Goal: Task Accomplishment & Management: Use online tool/utility

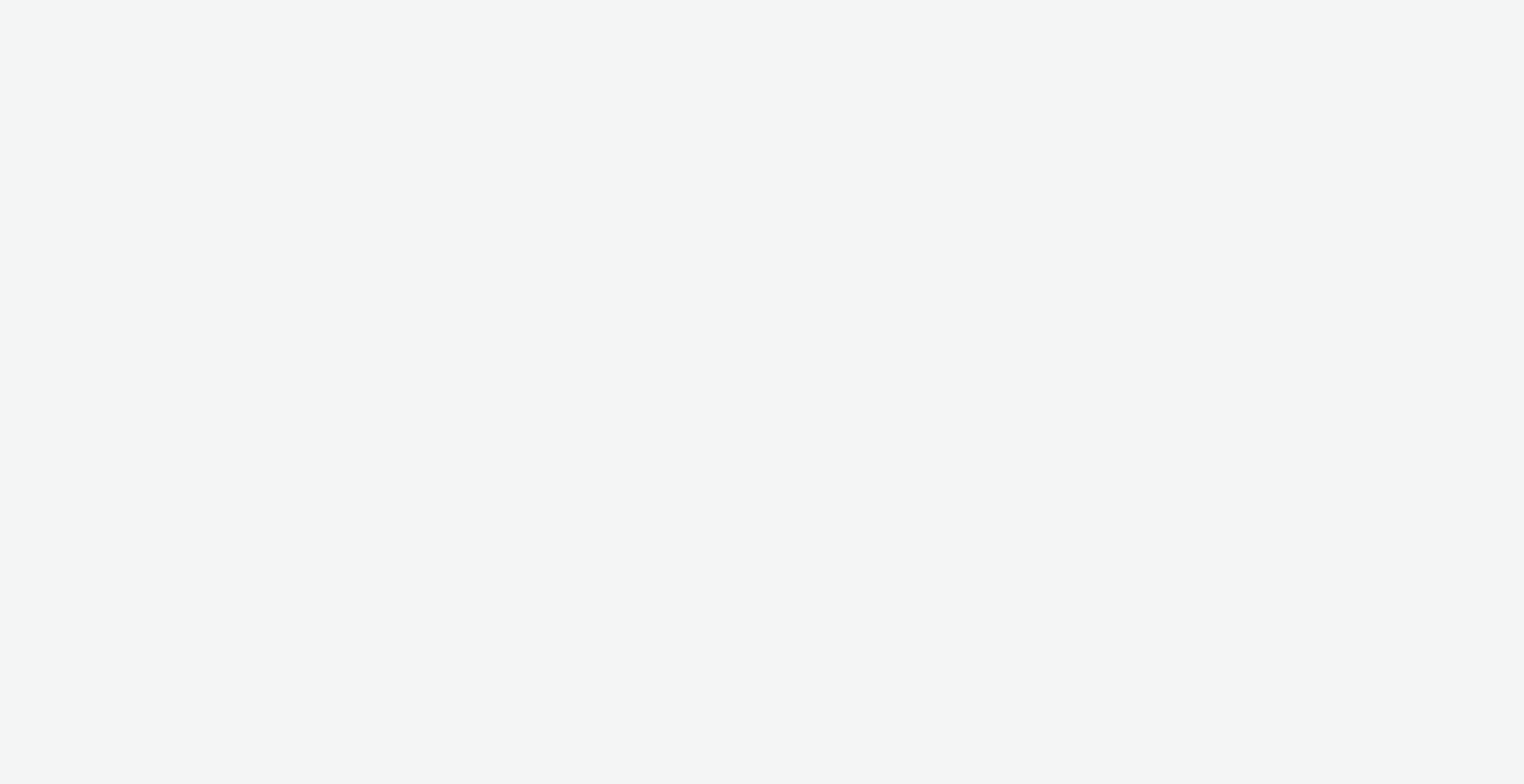
select select "ac009755-aa48-4799-8050-7a339a378eb8"
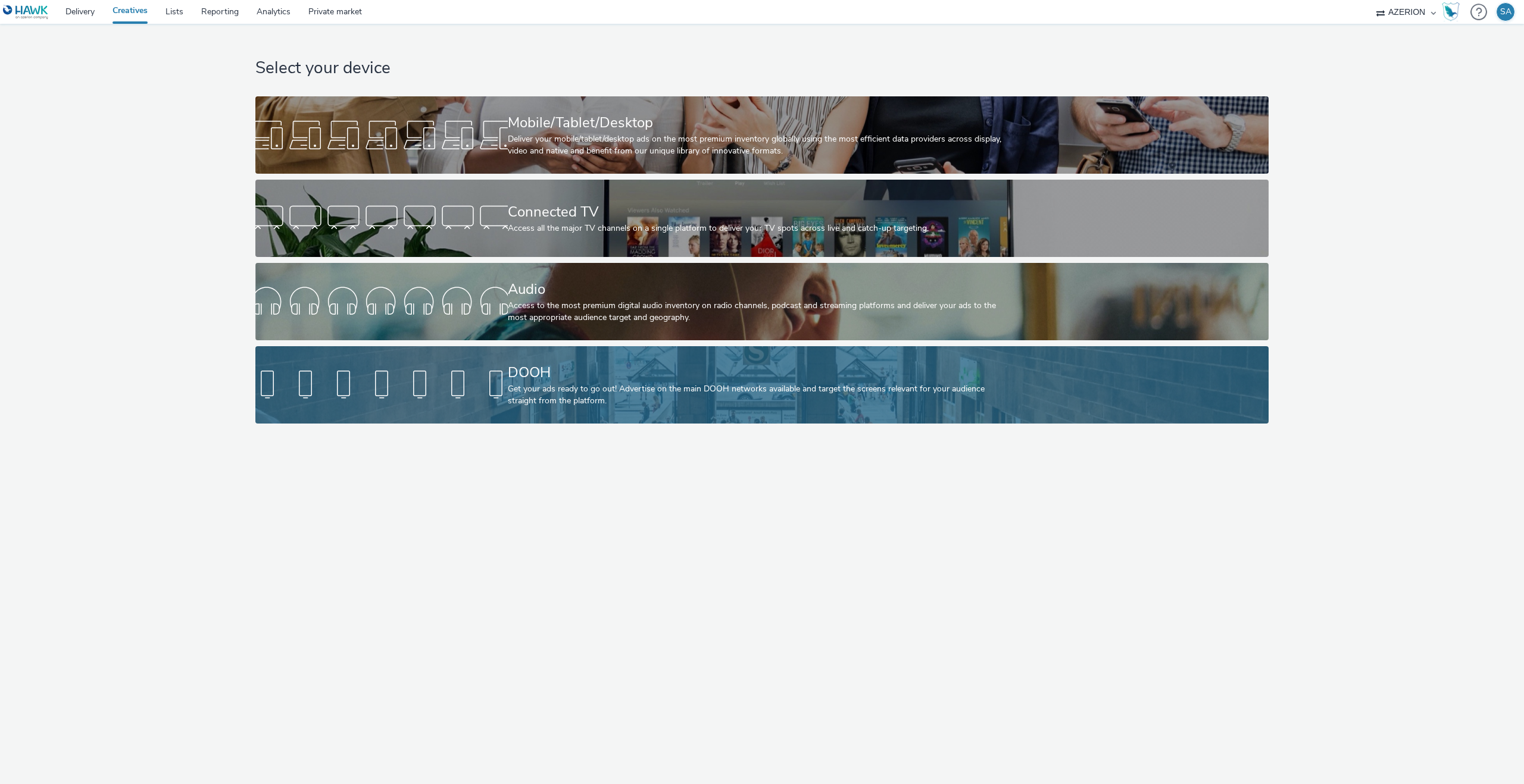
click at [651, 379] on div "DOOH" at bounding box center [760, 372] width 504 height 21
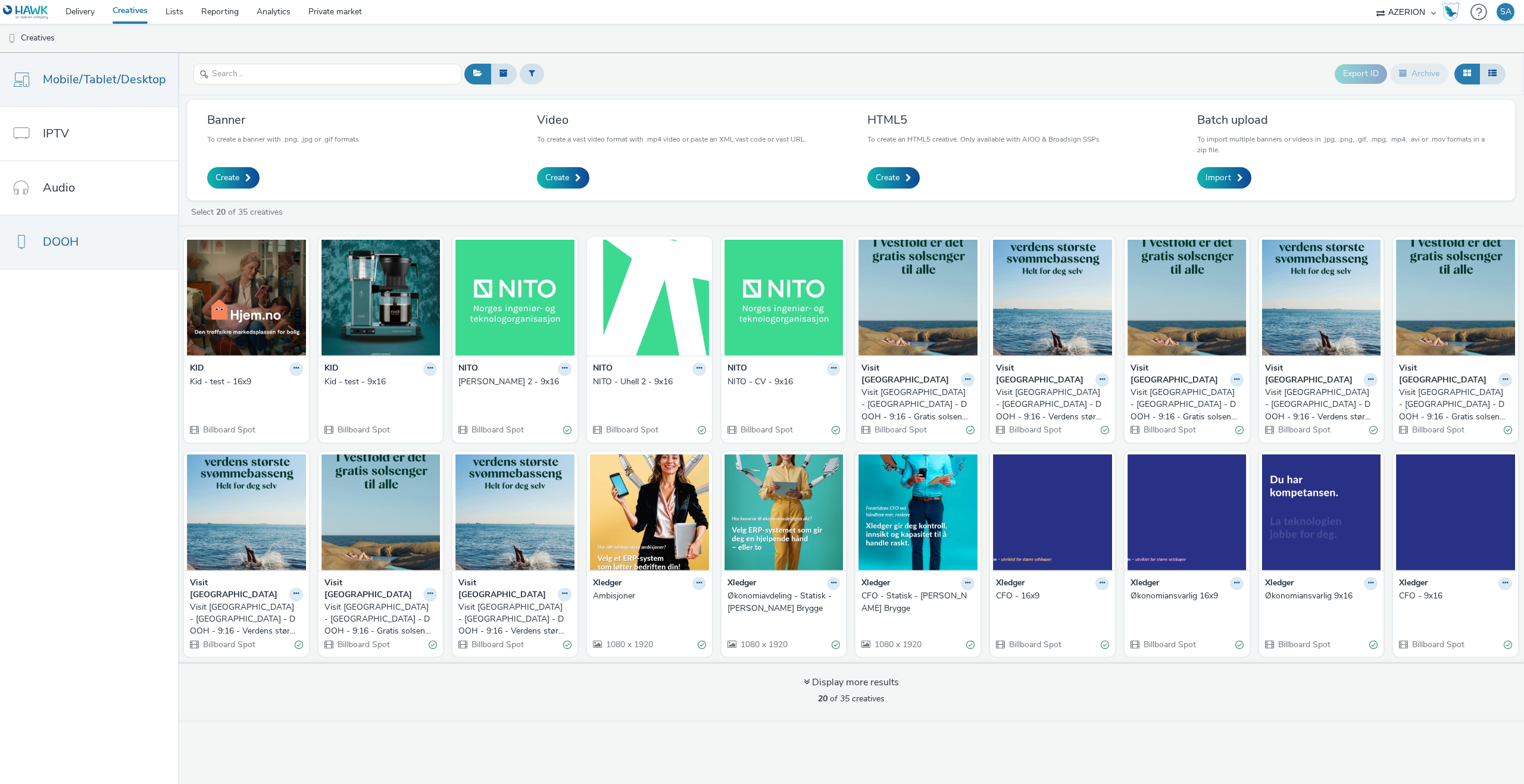
click at [66, 71] on span "Mobile/Tablet/Desktop" at bounding box center [104, 79] width 123 height 18
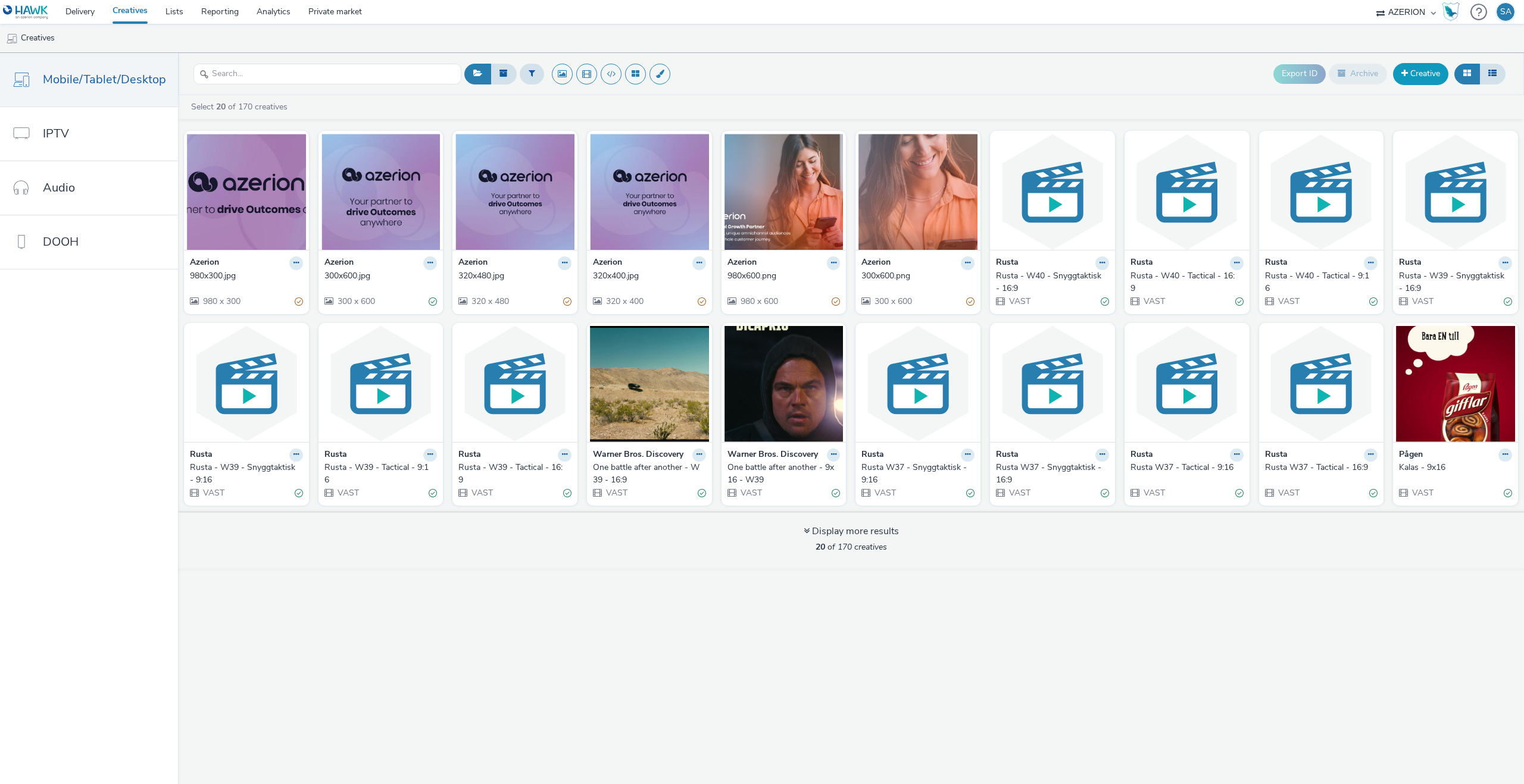
click at [1419, 76] on link "Creative" at bounding box center [1420, 74] width 55 height 22
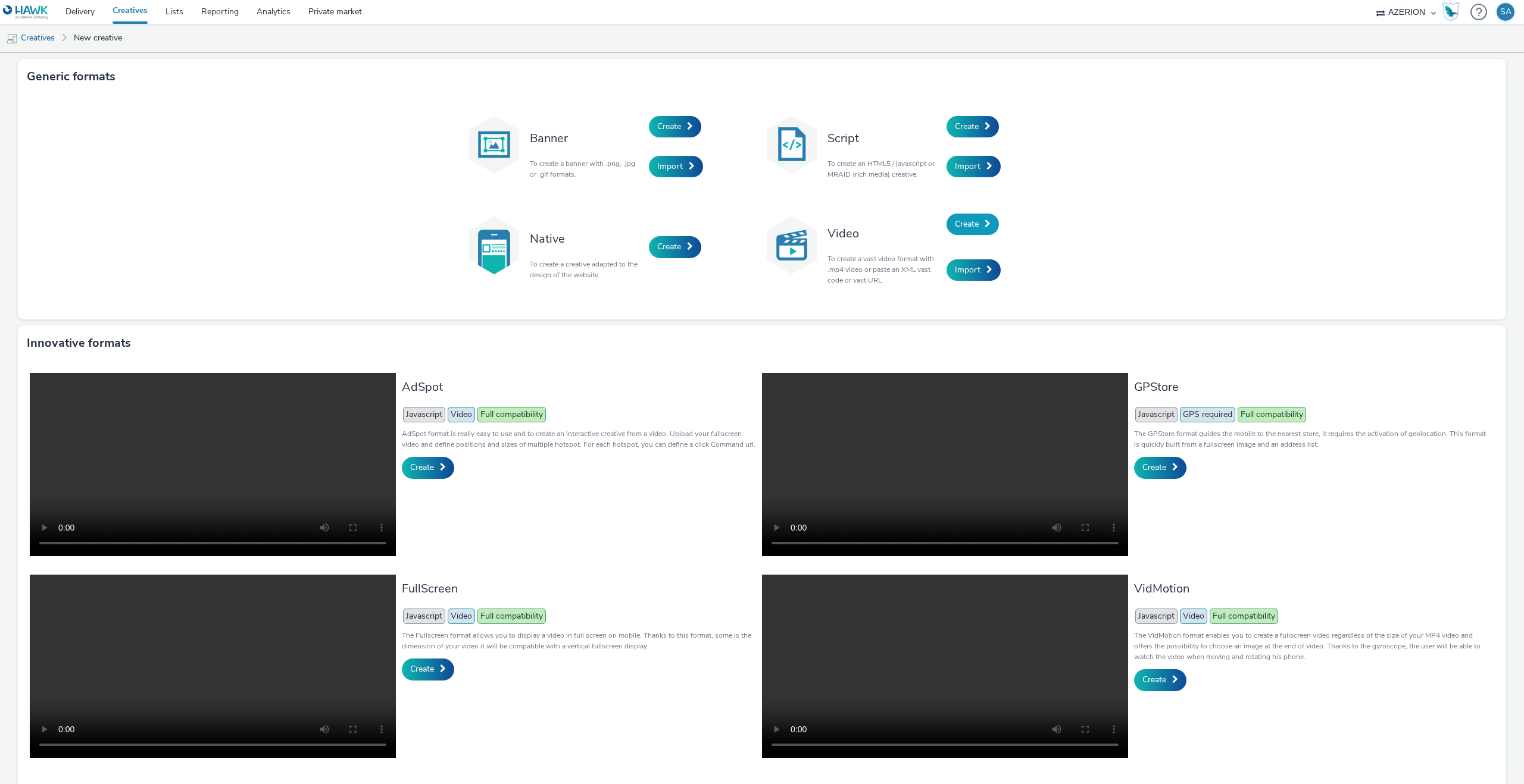
click at [959, 224] on span "Create" at bounding box center [966, 224] width 24 height 11
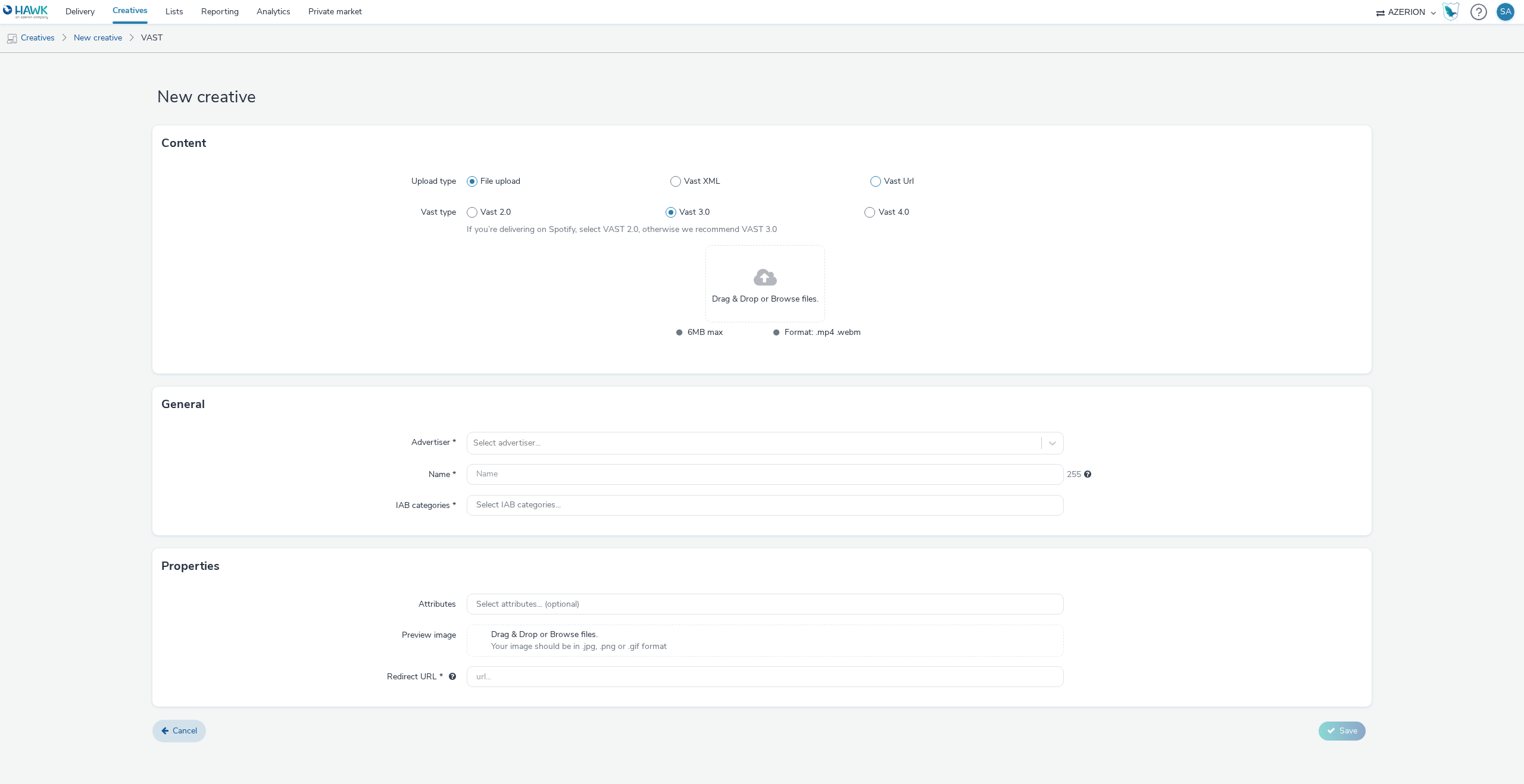
click at [880, 185] on span at bounding box center [876, 181] width 11 height 11
click at [878, 185] on input "Vast Url" at bounding box center [874, 181] width 7 height 7
radio input "false"
radio input "true"
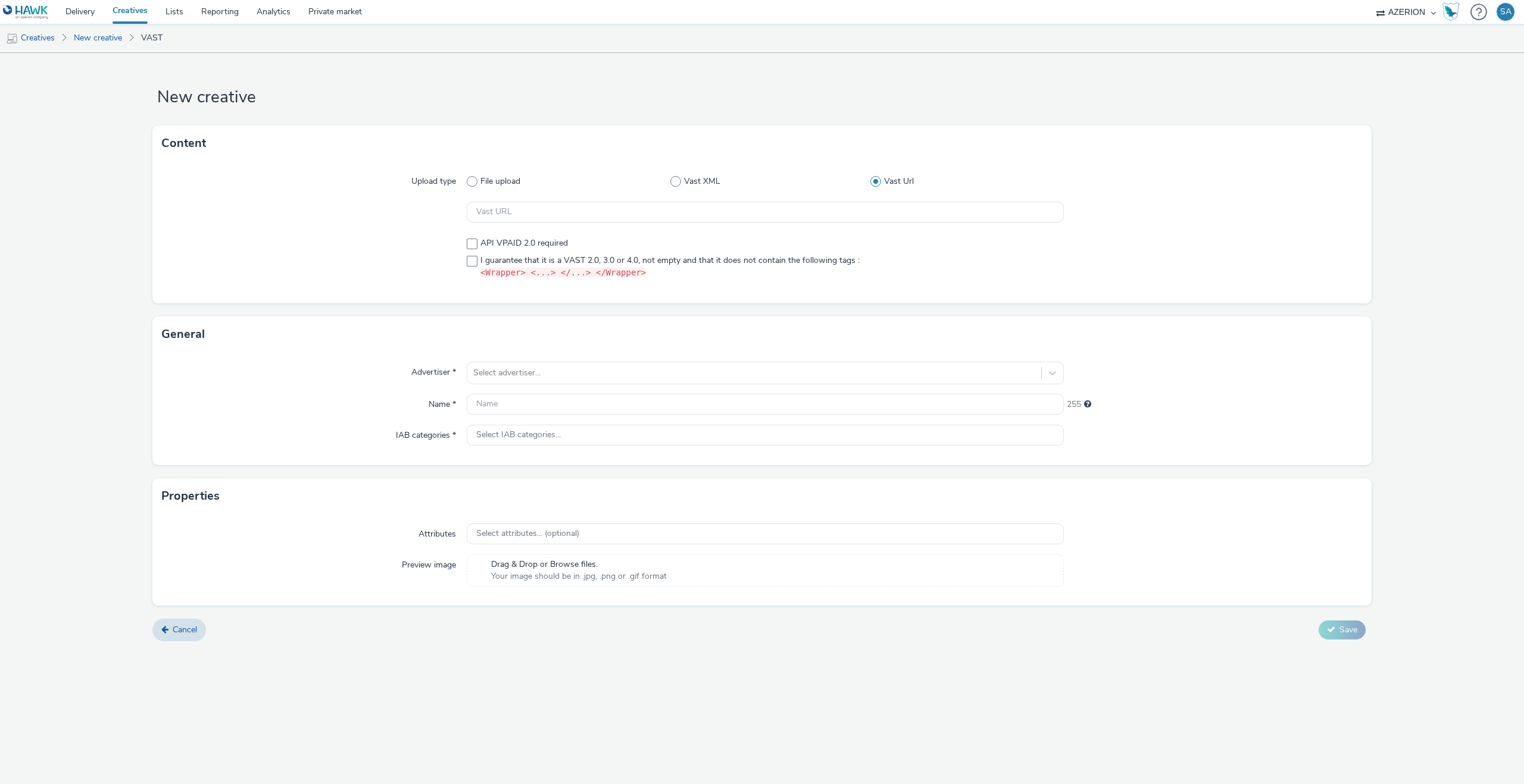
click at [654, 223] on div "Upload type File upload Vast XML Vast Url API VPAID 2.0 required I guarantee th…" at bounding box center [761, 232] width 1219 height 142
click at [656, 214] on input "text" at bounding box center [765, 211] width 597 height 21
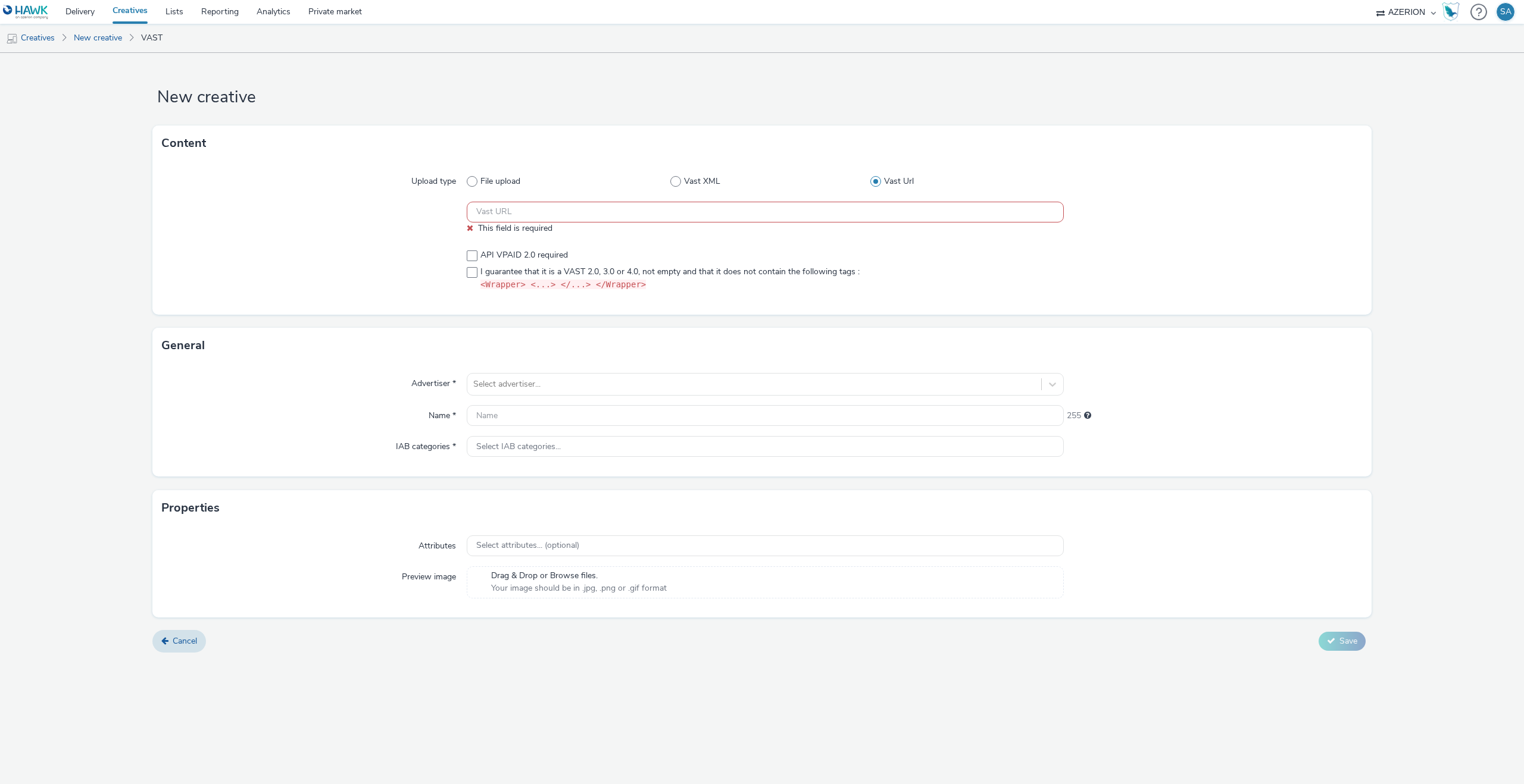
paste input "https://[DOMAIN_NAME]/ddm/pfadx/N2483.4059495AZERIONNO/B33687437.430361075;sz=0…"
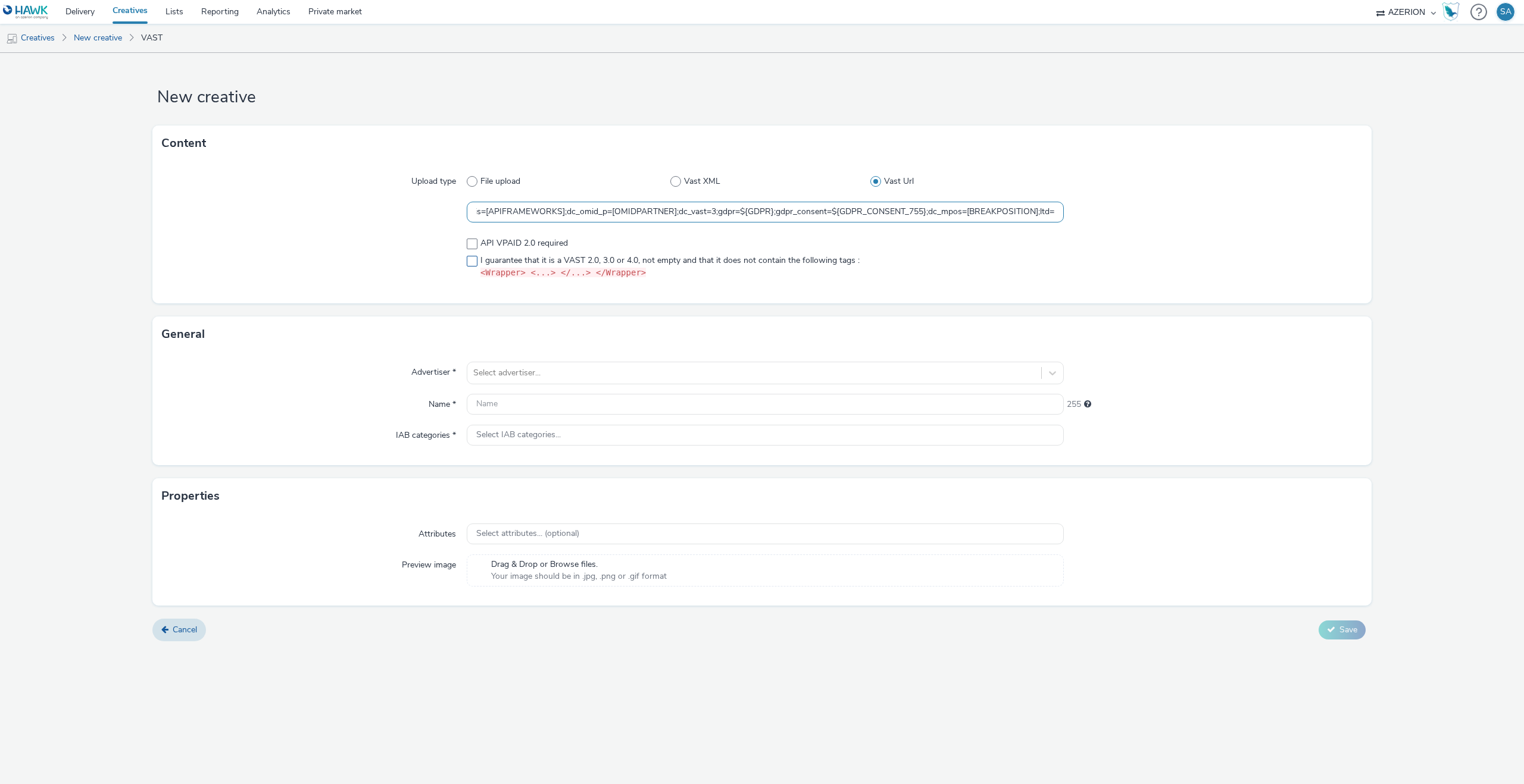
type input "https://[DOMAIN_NAME]/ddm/pfadx/N2483.4059495AZERIONNO/B33687437.430361075;sz=0…"
click at [530, 257] on span "I guarantee that it is a VAST 2.0, 3.0 or 4.0, not empty and that it does not c…" at bounding box center [670, 267] width 379 height 25
checkbox input "true"
click at [478, 368] on div at bounding box center [754, 372] width 562 height 14
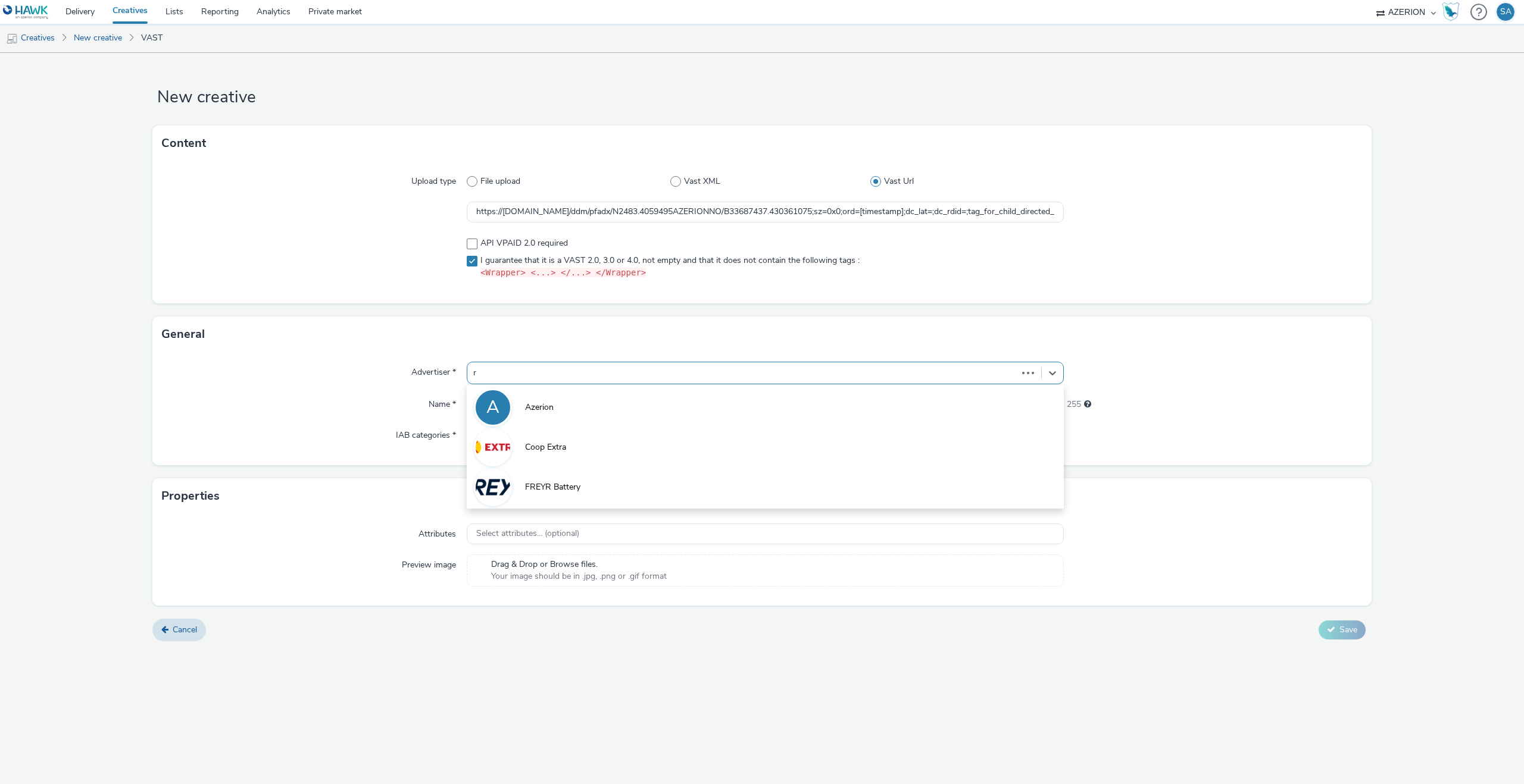
type input "ru"
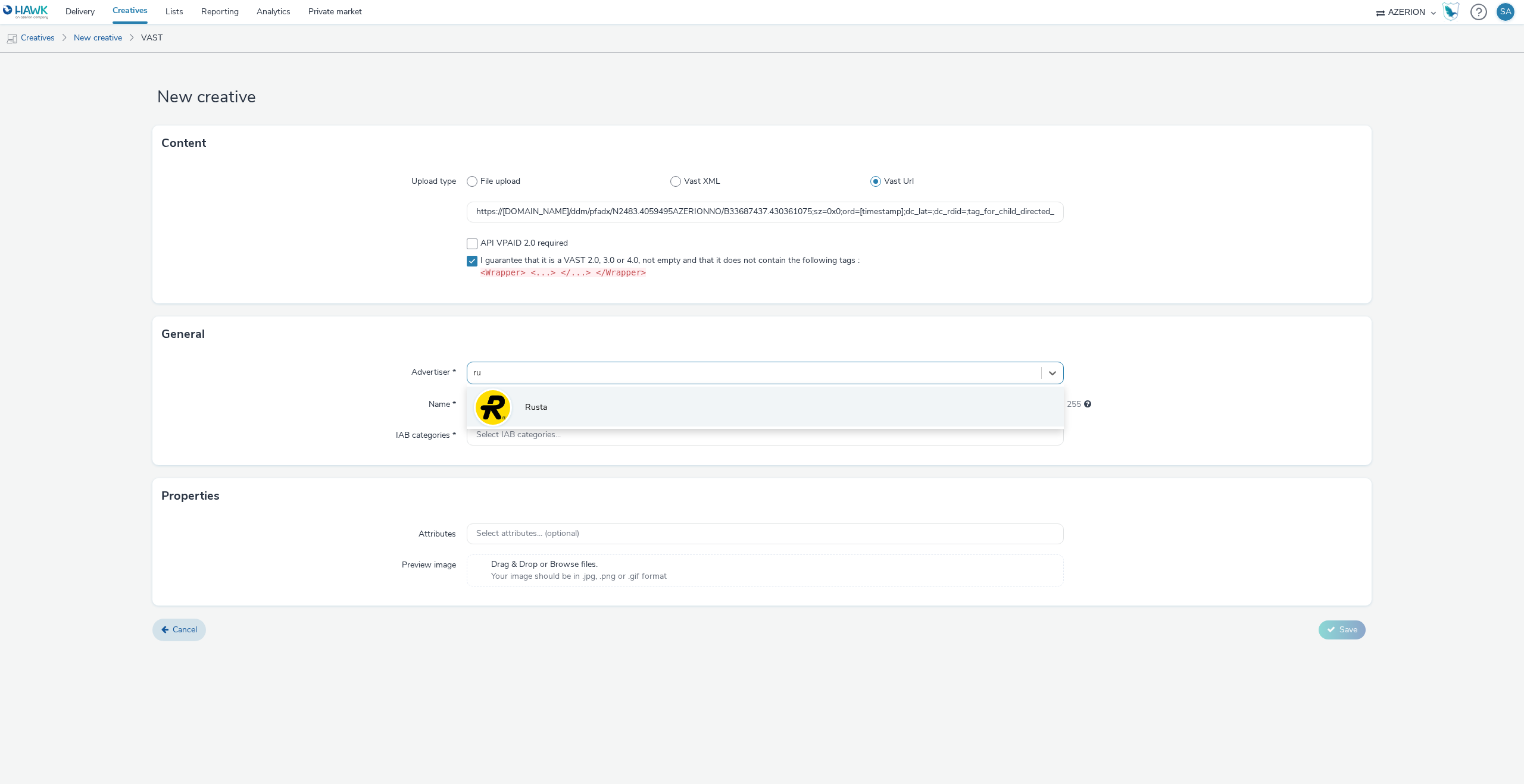
click at [493, 390] on div at bounding box center [493, 407] width 38 height 38
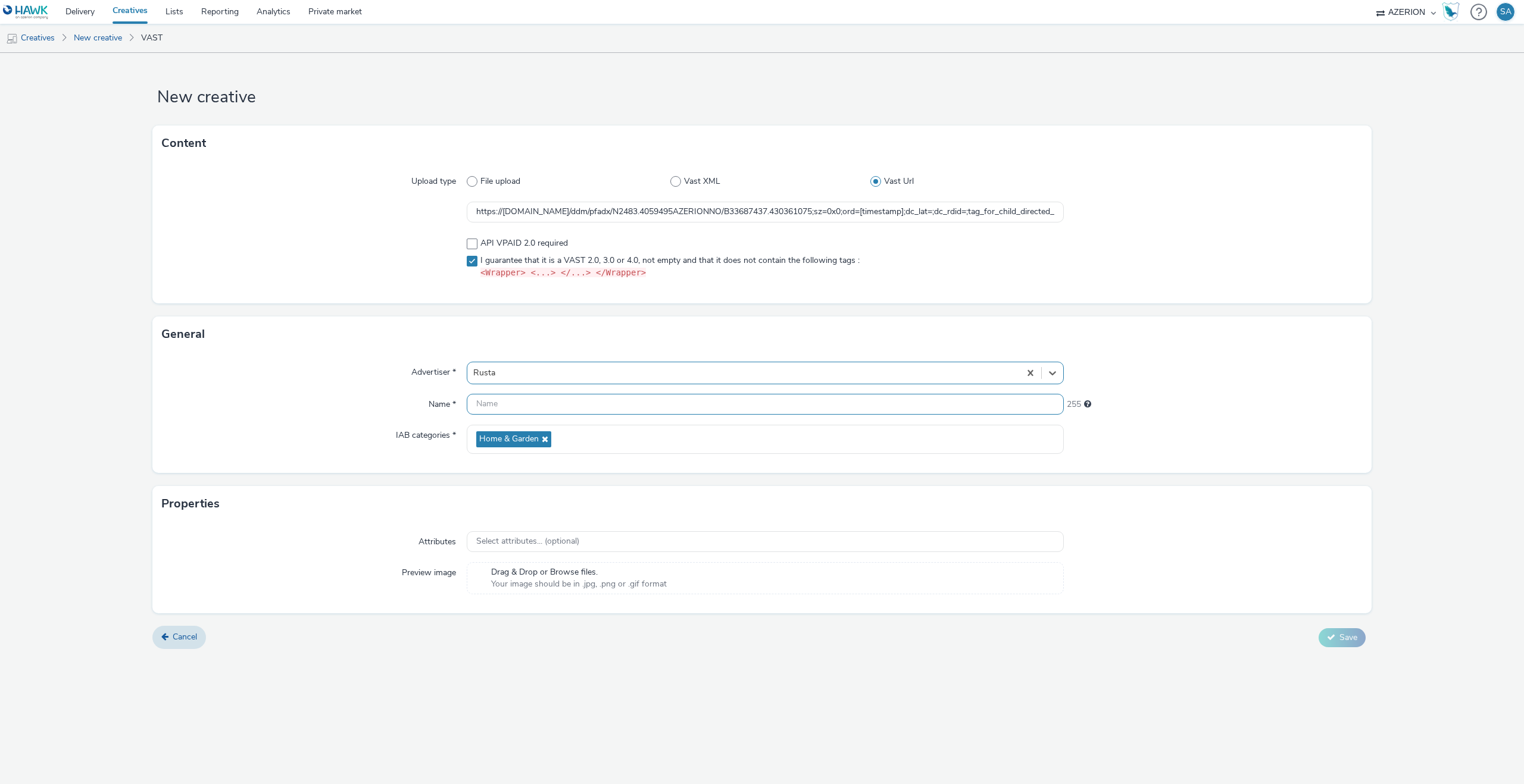
click at [494, 399] on input "text" at bounding box center [765, 404] width 597 height 21
click at [499, 404] on input "Rusta W41 - Snyggtaktisk - 16:9" at bounding box center [765, 404] width 597 height 21
click at [666, 397] on input "Rusta - W41 - Snyggtaktisk - 16:9" at bounding box center [765, 404] width 597 height 21
type input "Rusta - W41 - Snyggtaktisk - 16:9"
click at [1325, 636] on button "Save" at bounding box center [1342, 638] width 47 height 19
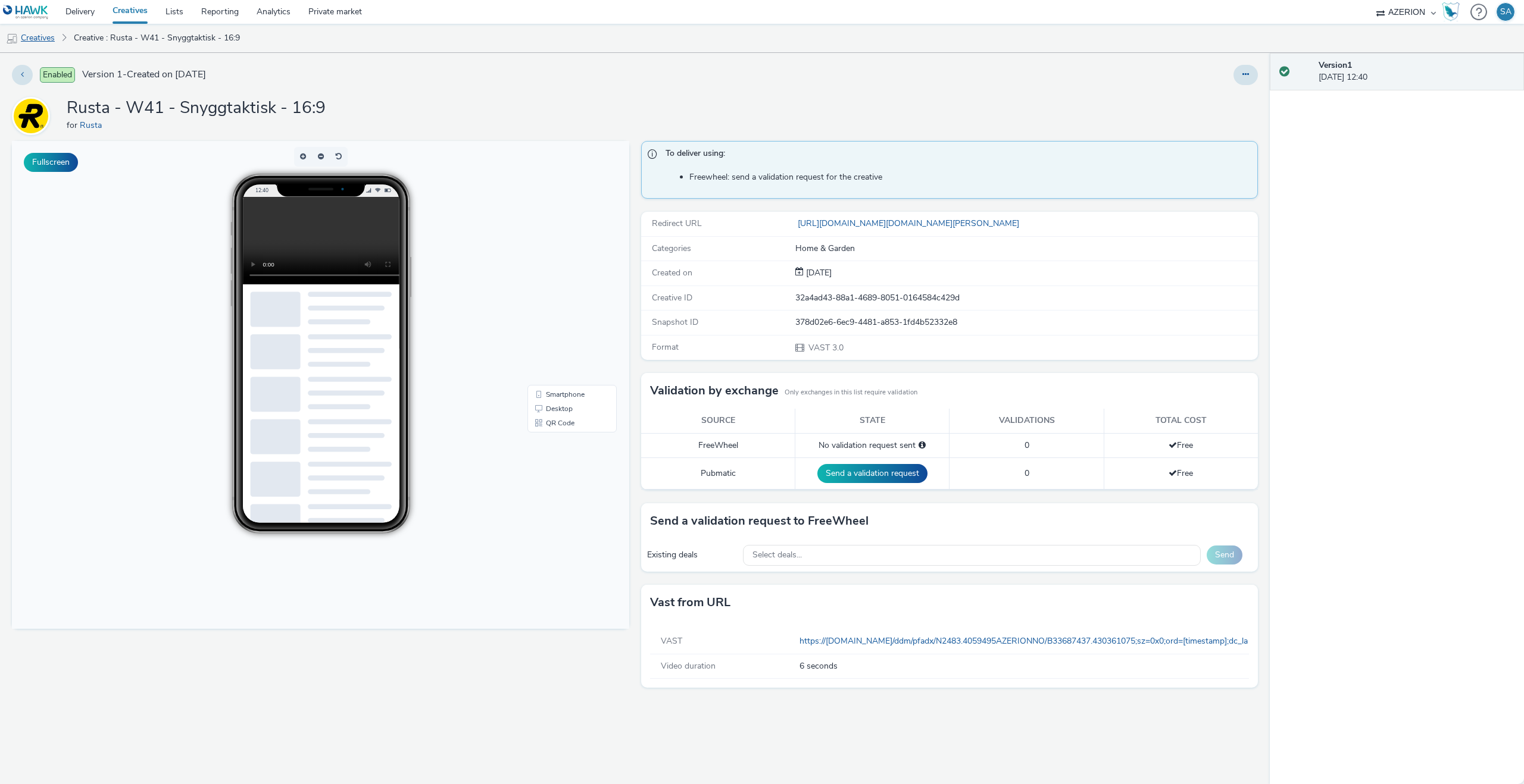
click at [33, 38] on link "Creatives" at bounding box center [30, 38] width 61 height 28
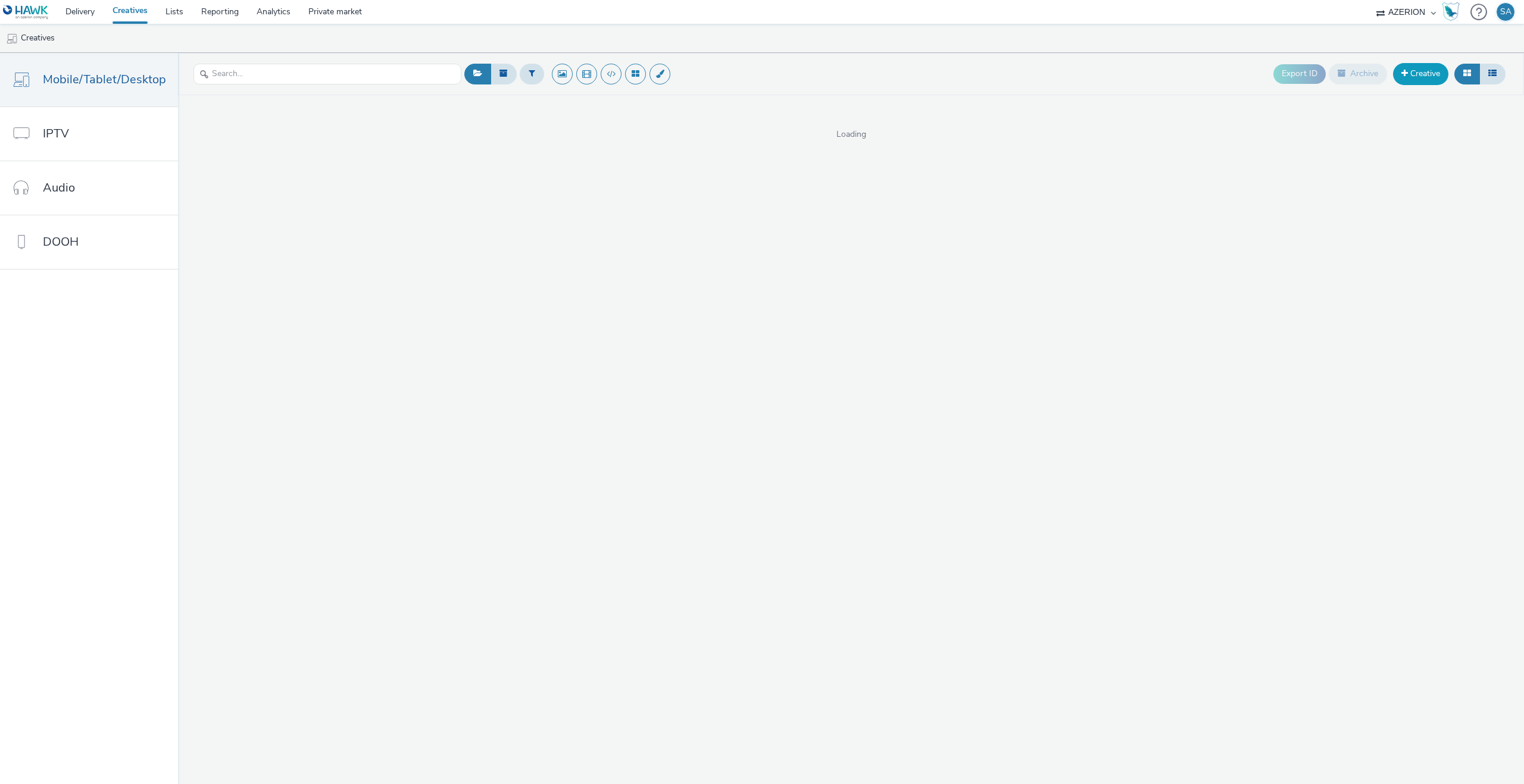
click at [1426, 74] on link "Creative" at bounding box center [1420, 74] width 55 height 22
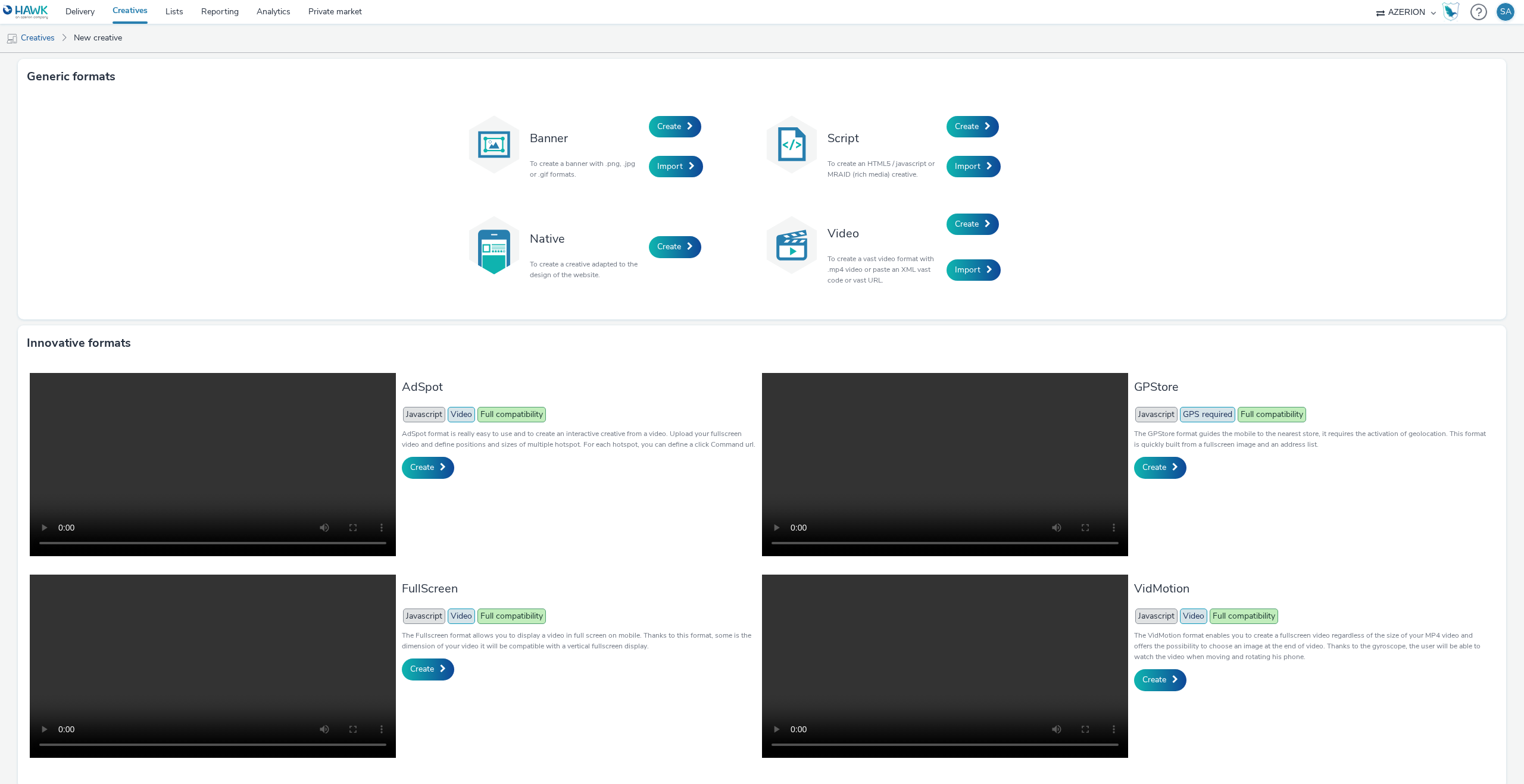
click at [964, 236] on div "Create" at bounding box center [1003, 224] width 113 height 46
click at [964, 225] on span "Create" at bounding box center [966, 224] width 24 height 11
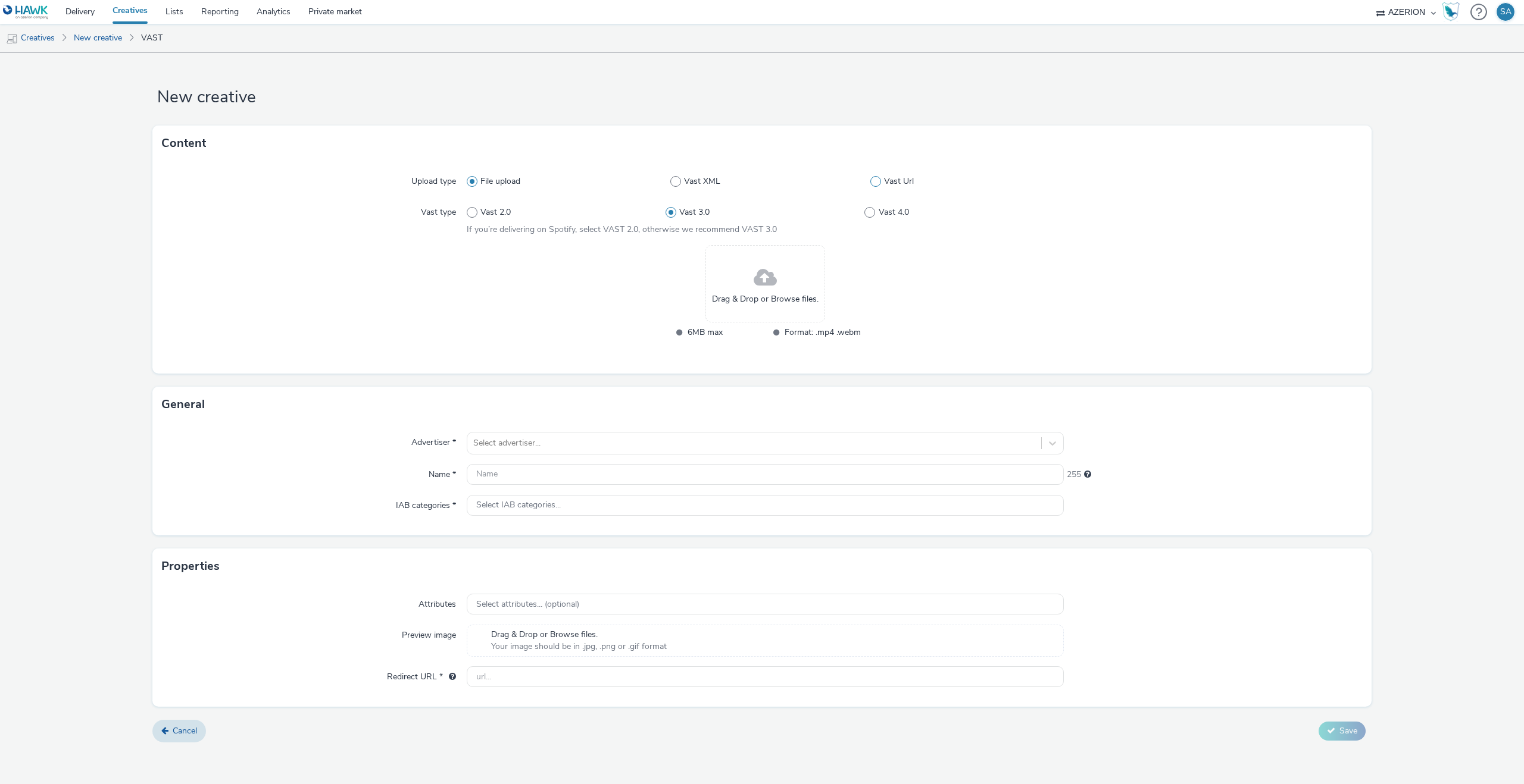
click at [876, 181] on span at bounding box center [876, 181] width 11 height 11
click at [876, 181] on input "Vast Url" at bounding box center [874, 181] width 7 height 7
radio input "false"
radio input "true"
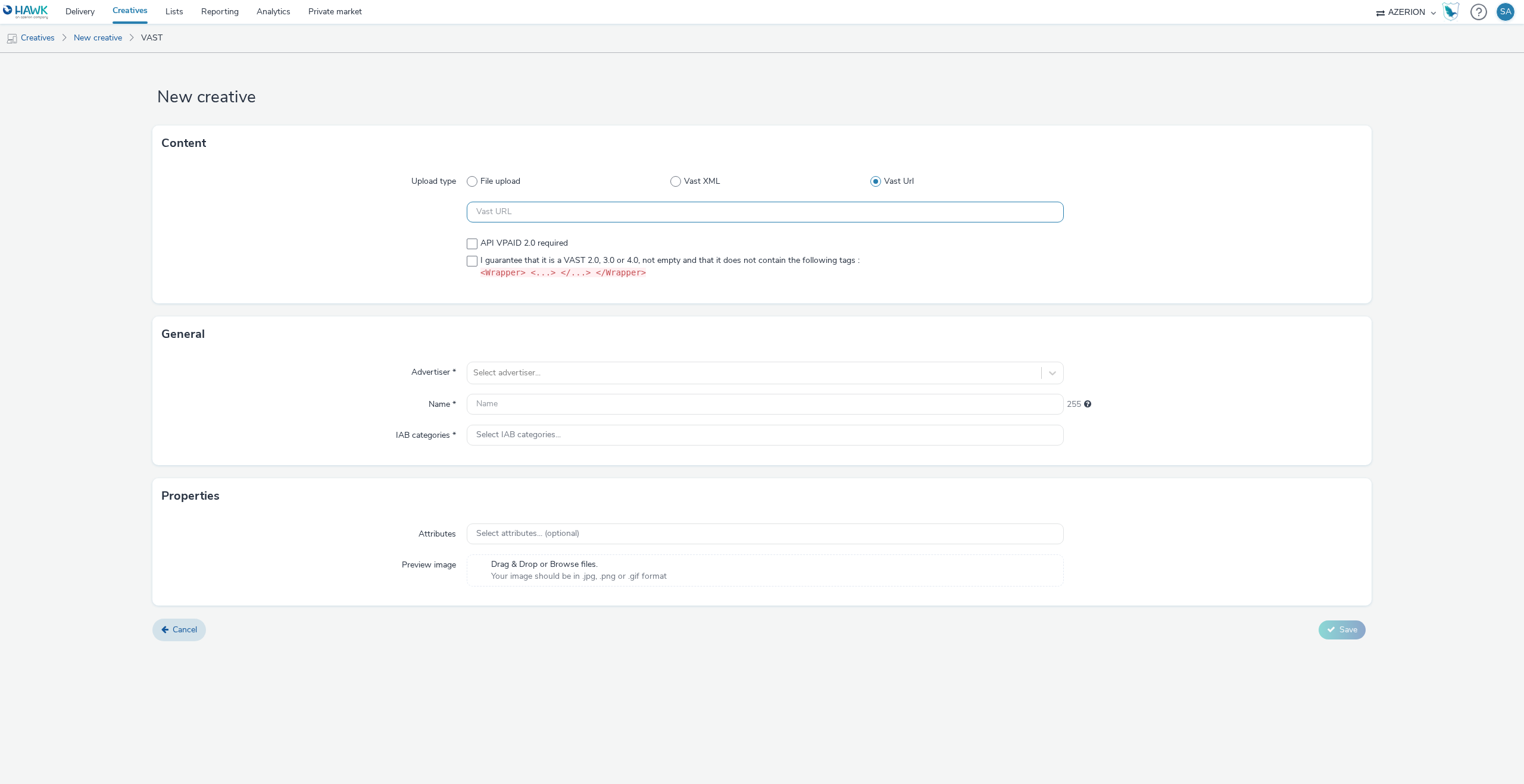
click at [660, 218] on input "text" at bounding box center [765, 211] width 597 height 21
paste input "https://[DOMAIN_NAME]/ddm/pfadx/N2483.4059495AZERIONNO/B33687437.430361105;sz=0…"
type input "https://[DOMAIN_NAME]/ddm/pfadx/N2483.4059495AZERIONNO/B33687437.430361105;sz=0…"
click at [490, 258] on span "I guarantee that it is a VAST 2.0, 3.0 or 4.0, not empty and that it does not c…" at bounding box center [670, 267] width 379 height 25
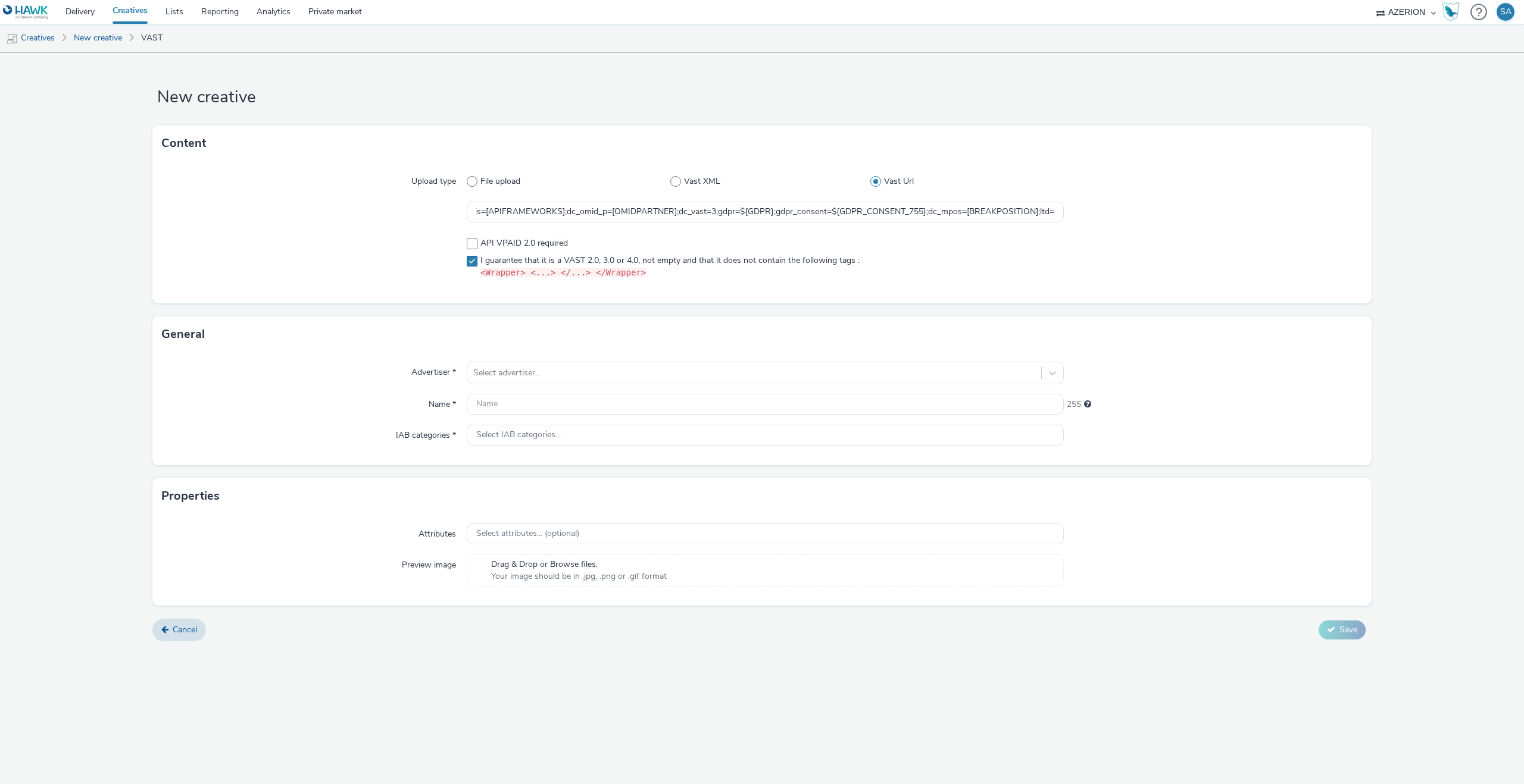
checkbox input "true"
click at [534, 359] on div "Advertiser * Select advertiser... Name * 255 IAB categories * Select IAB catego…" at bounding box center [761, 409] width 1219 height 113
click at [534, 369] on div at bounding box center [754, 372] width 562 height 14
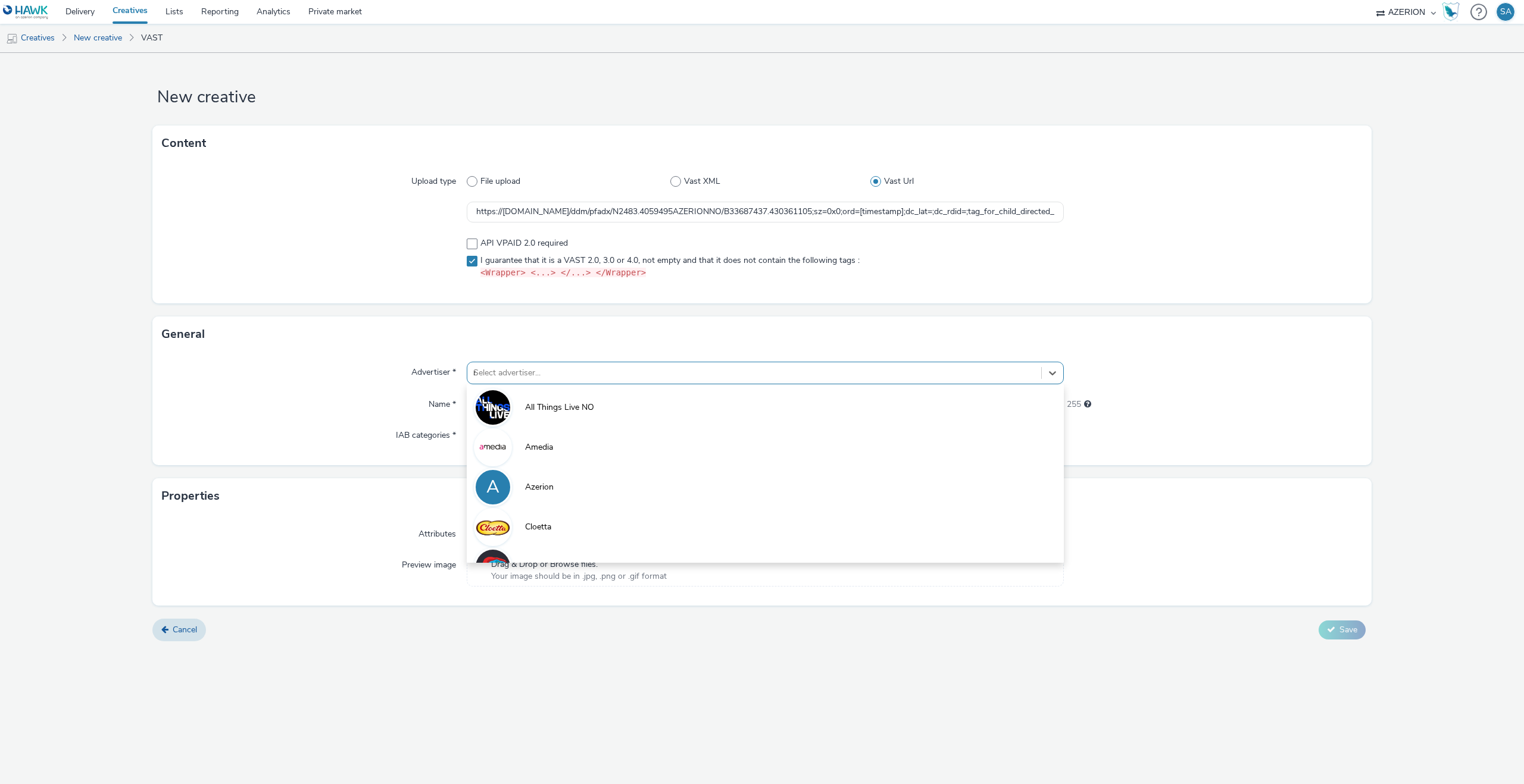
type input "ru"
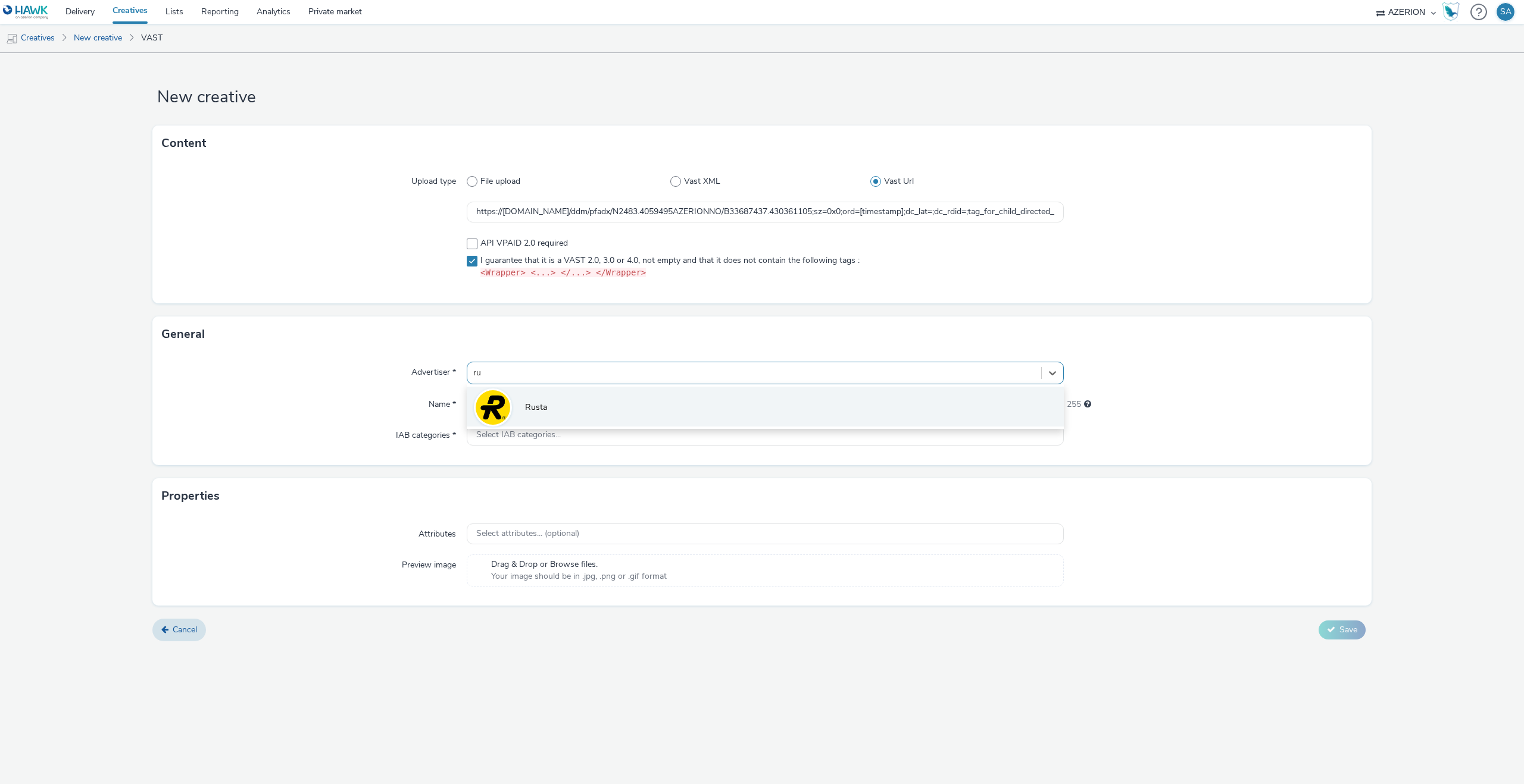
click at [524, 397] on li "Rusta" at bounding box center [765, 406] width 597 height 40
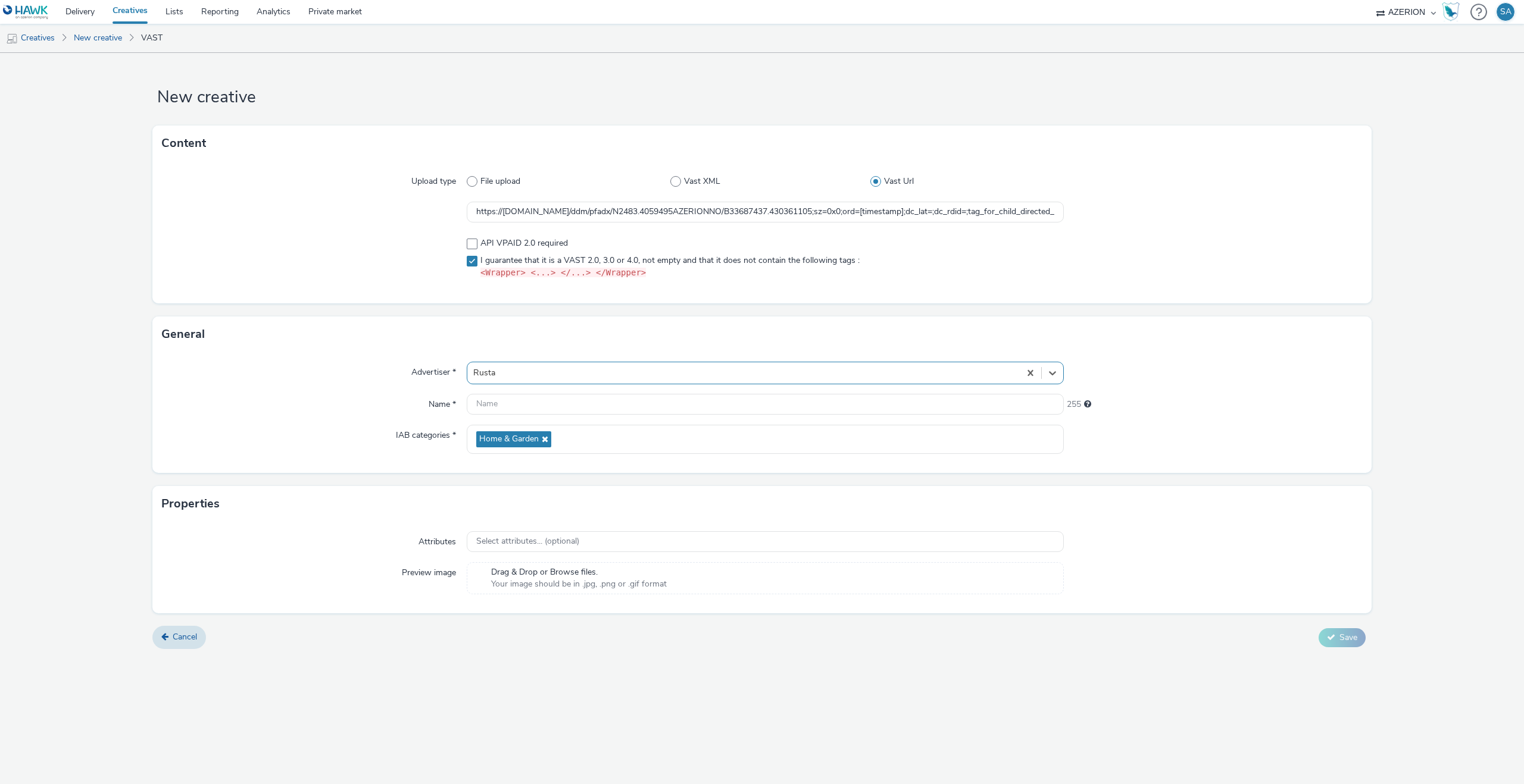
click at [517, 415] on div at bounding box center [765, 405] width 597 height 22
click at [514, 405] on input "text" at bounding box center [765, 404] width 597 height 21
type input "Rusta - W41 - Snyggtaktisk - 9:16"
click at [1356, 624] on form "New creative Content Upload type File upload Vast XML Vast Url https://[DOMAIN_…" at bounding box center [762, 356] width 1524 height 605
click at [1352, 639] on span "Save" at bounding box center [1348, 637] width 18 height 11
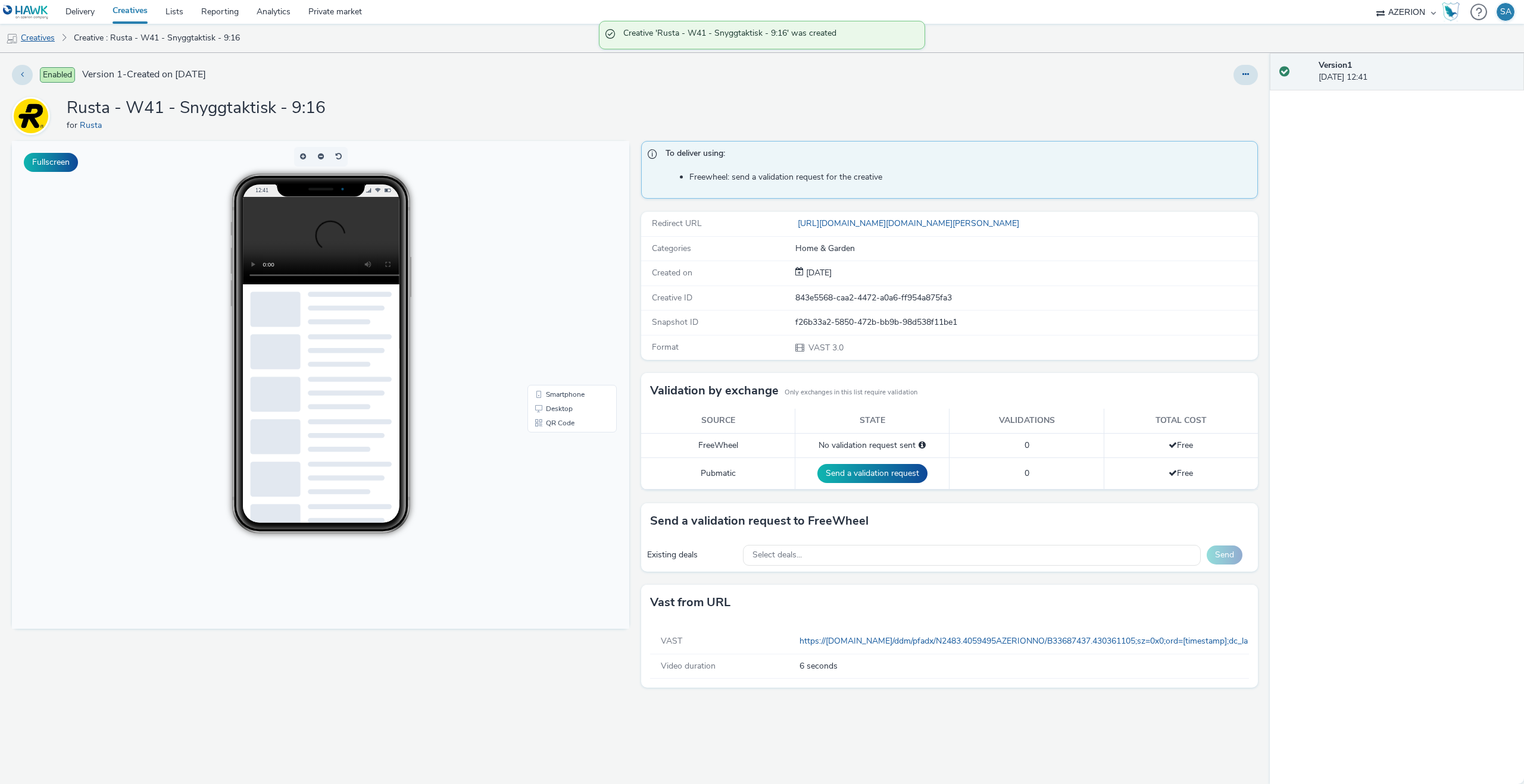
click at [38, 45] on link "Creatives" at bounding box center [30, 38] width 61 height 28
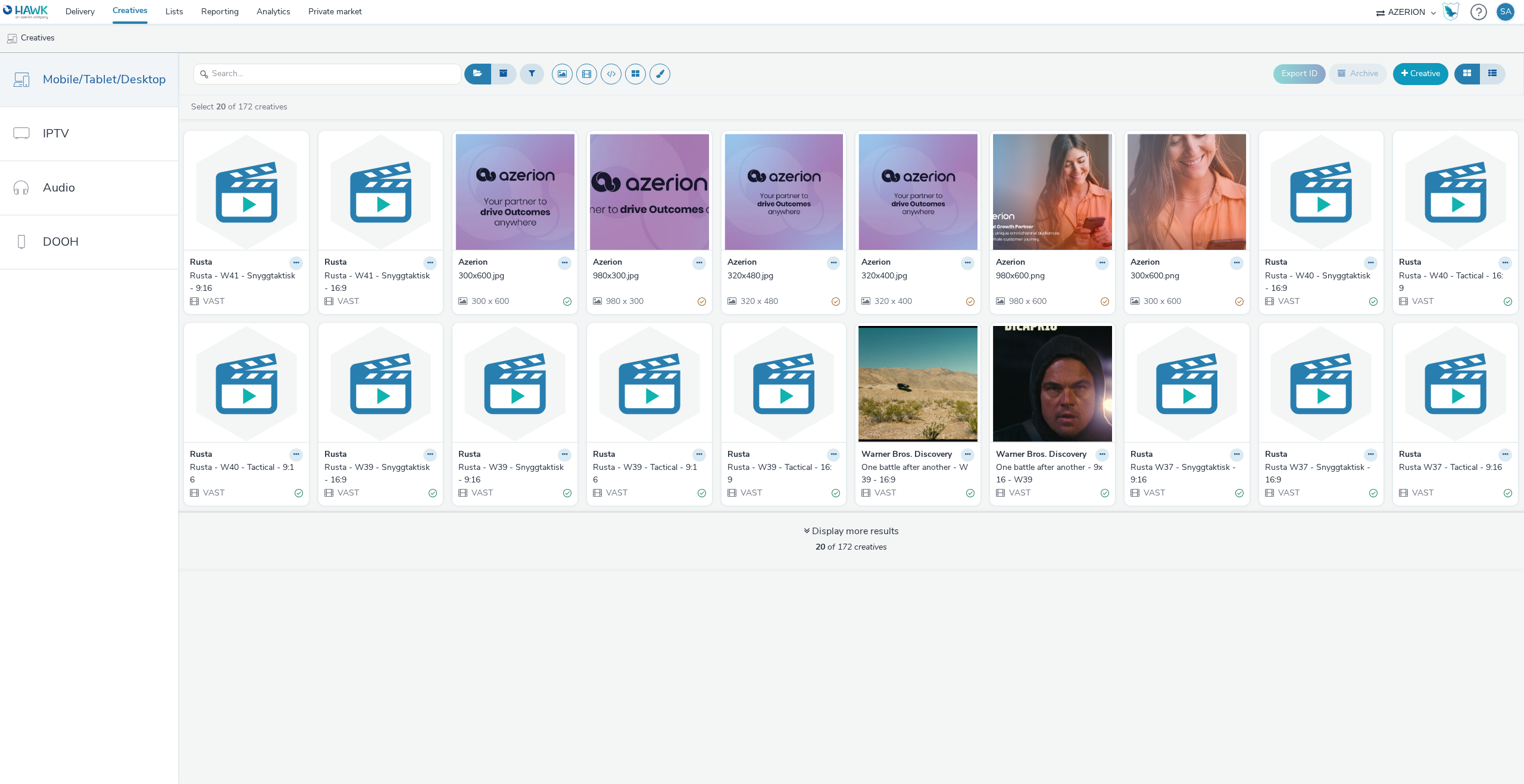
click at [1422, 77] on link "Creative" at bounding box center [1420, 74] width 55 height 22
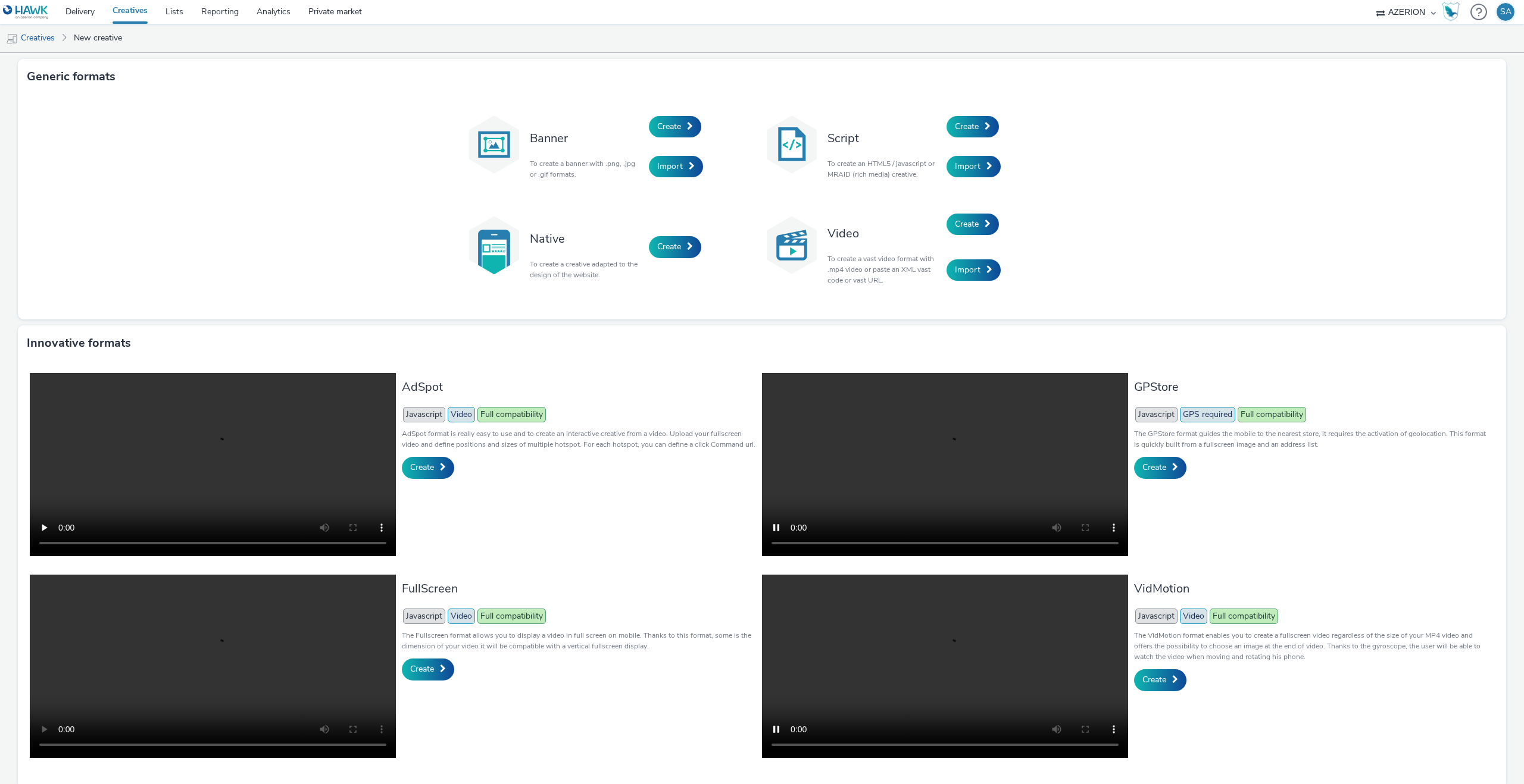
click at [970, 212] on div "Create" at bounding box center [1003, 224] width 113 height 46
click at [969, 221] on span "Create" at bounding box center [966, 224] width 24 height 11
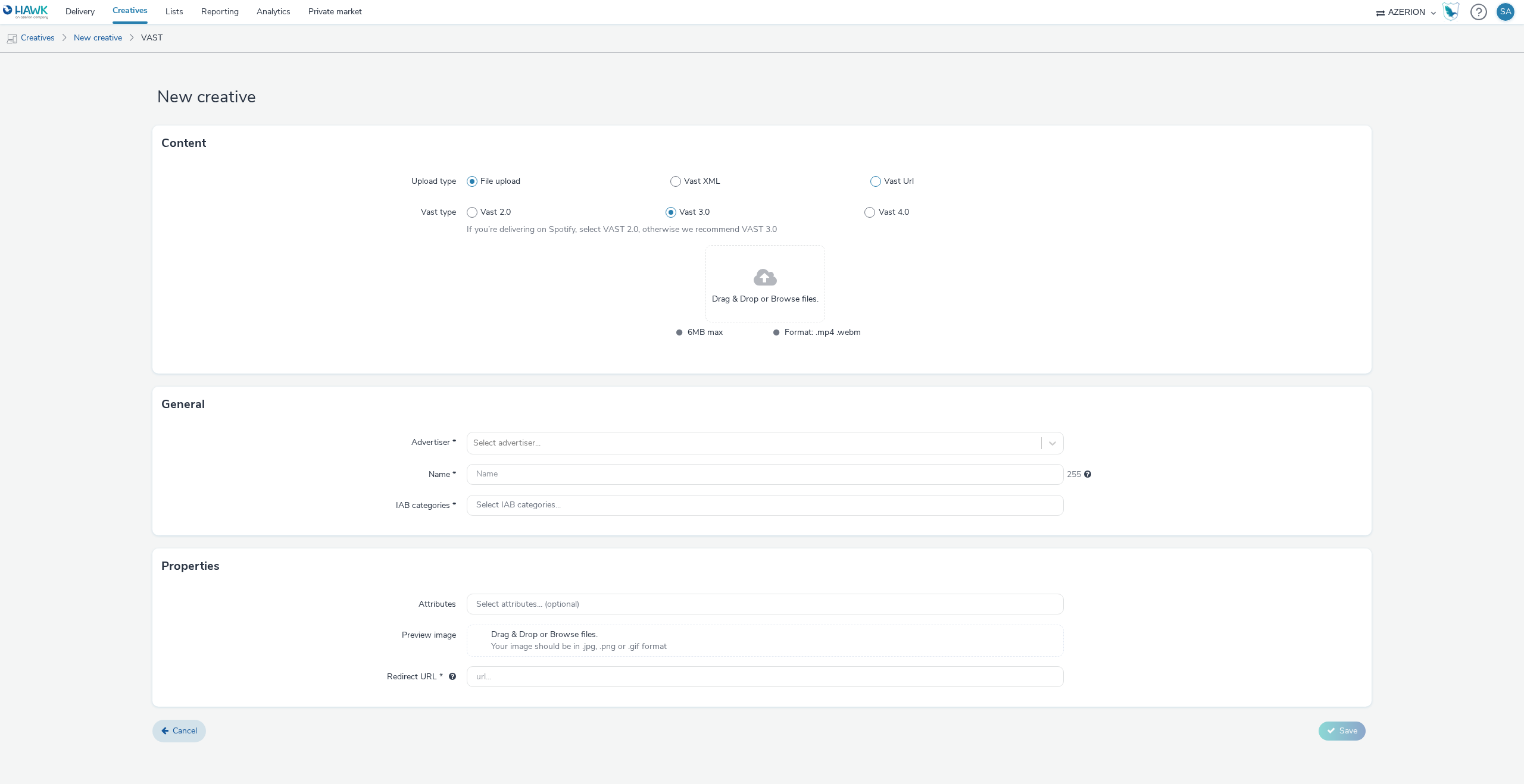
click at [880, 176] on label "Vast Url" at bounding box center [967, 182] width 193 height 12
click at [878, 178] on input "Vast Url" at bounding box center [874, 181] width 7 height 7
radio input "false"
radio input "true"
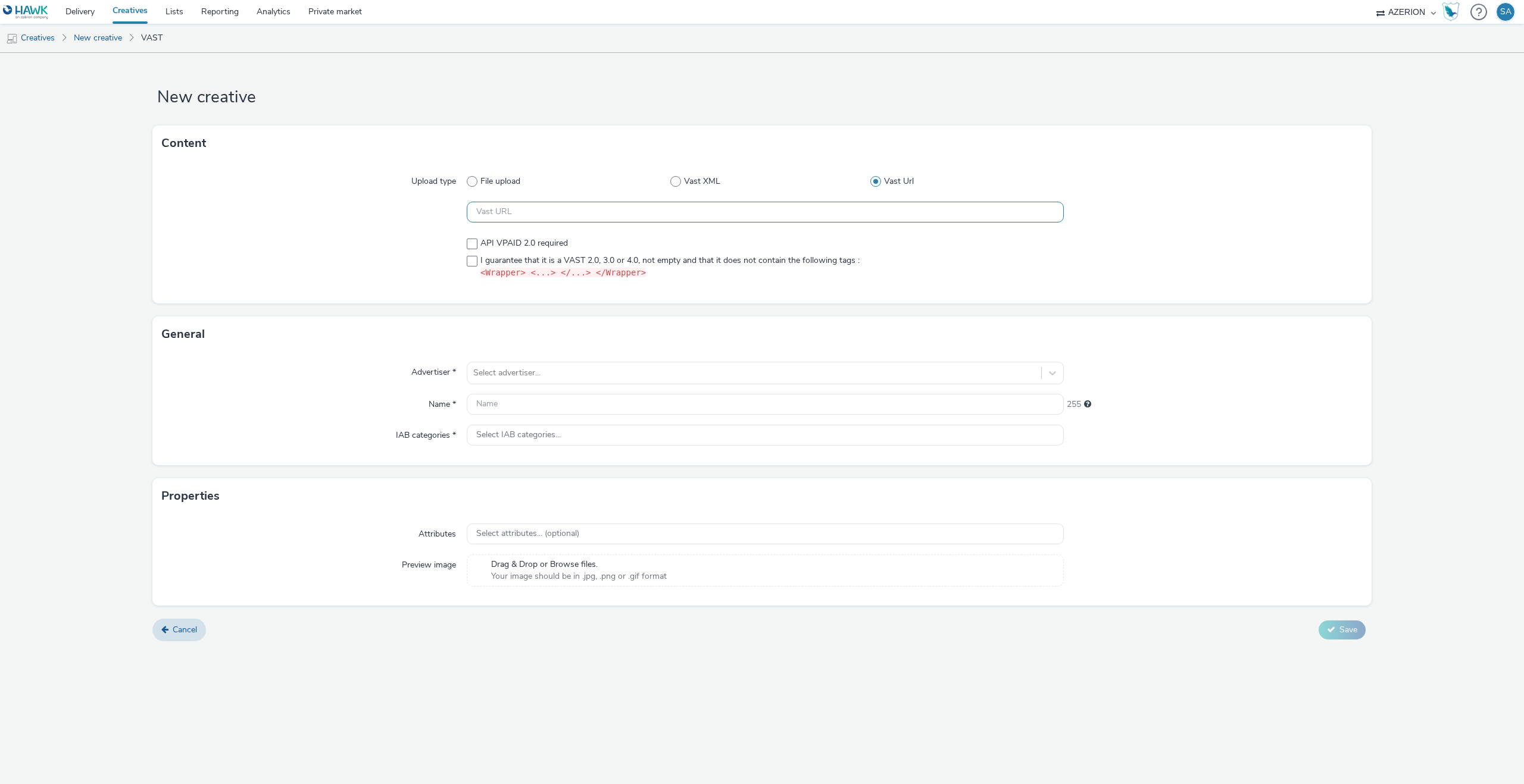
click at [680, 215] on input "text" at bounding box center [765, 211] width 597 height 21
paste input "https://[DOMAIN_NAME]/ddm/pfadx/N2483.4059495AZERIONNO/B33687437.430752855;sz=0…"
type input "https://[DOMAIN_NAME]/ddm/pfadx/N2483.4059495AZERIONNO/B33687437.430752855;sz=0…"
click at [588, 255] on span "I guarantee that it is a VAST 2.0, 3.0 or 4.0, not empty and that it does not c…" at bounding box center [670, 267] width 379 height 25
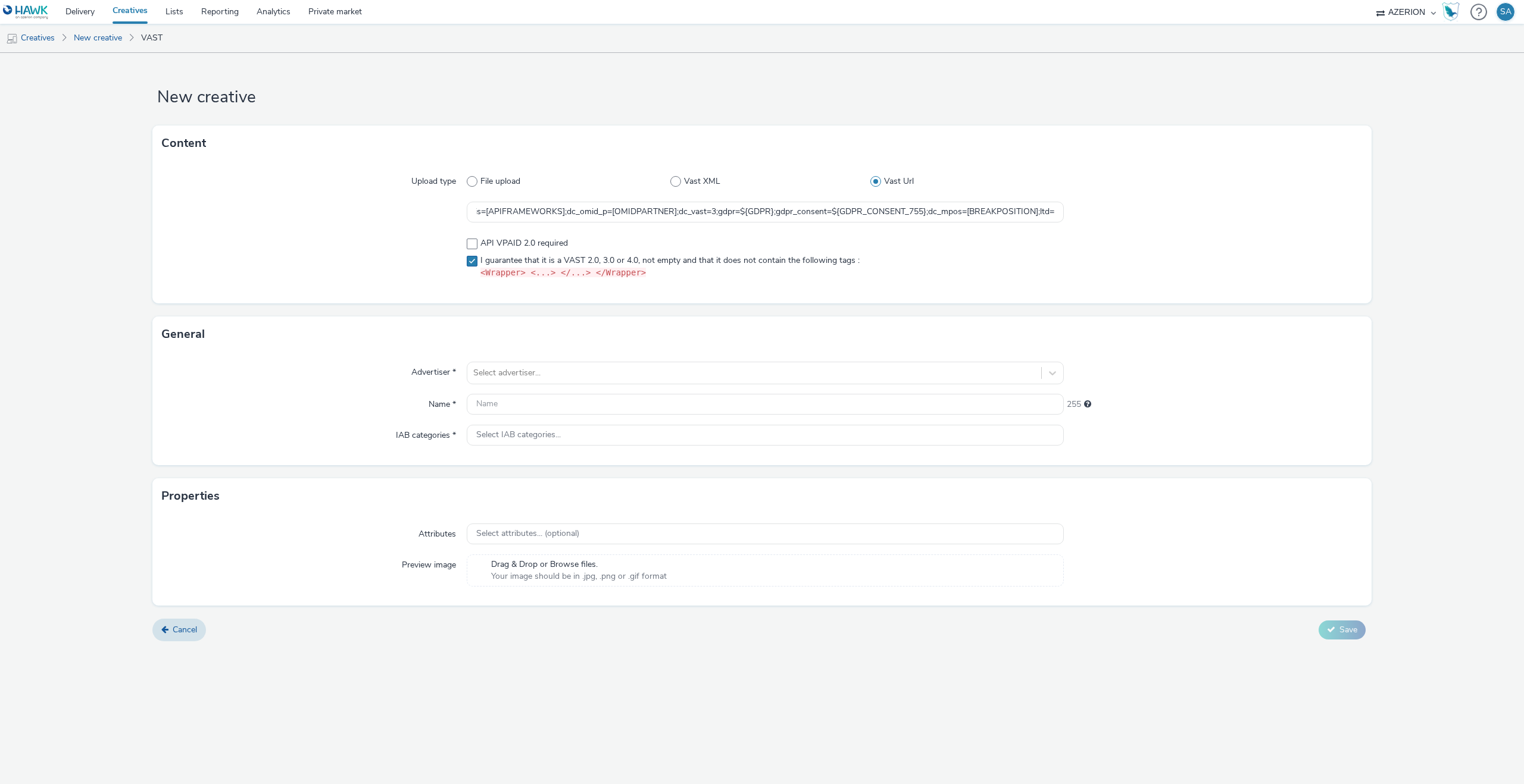
scroll to position [0, 0]
click at [588, 259] on span "I guarantee that it is a VAST 2.0, 3.0 or 4.0, not empty and that it does not c…" at bounding box center [670, 267] width 379 height 25
checkbox input "true"
click at [512, 379] on div at bounding box center [754, 372] width 562 height 14
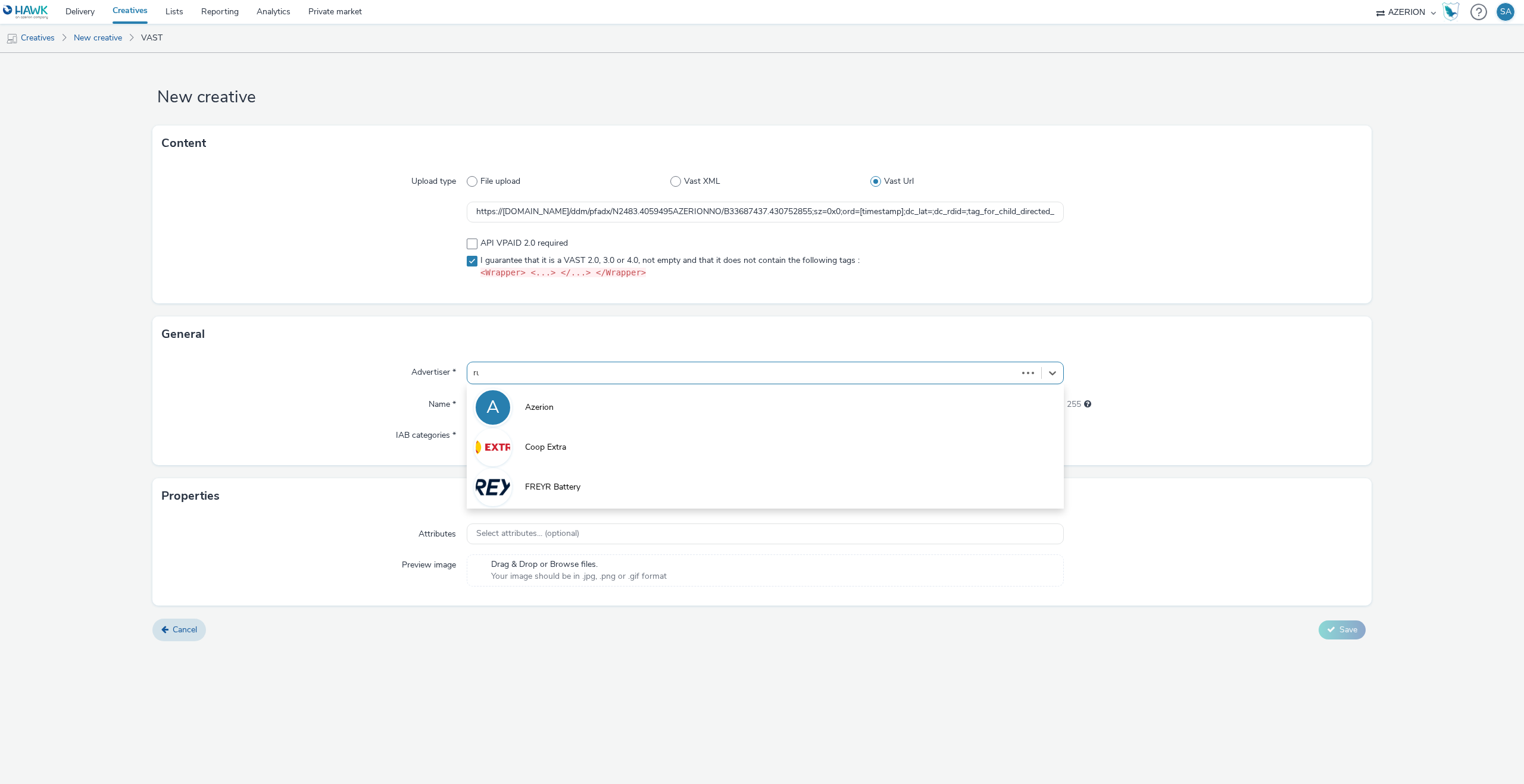
type input "rus"
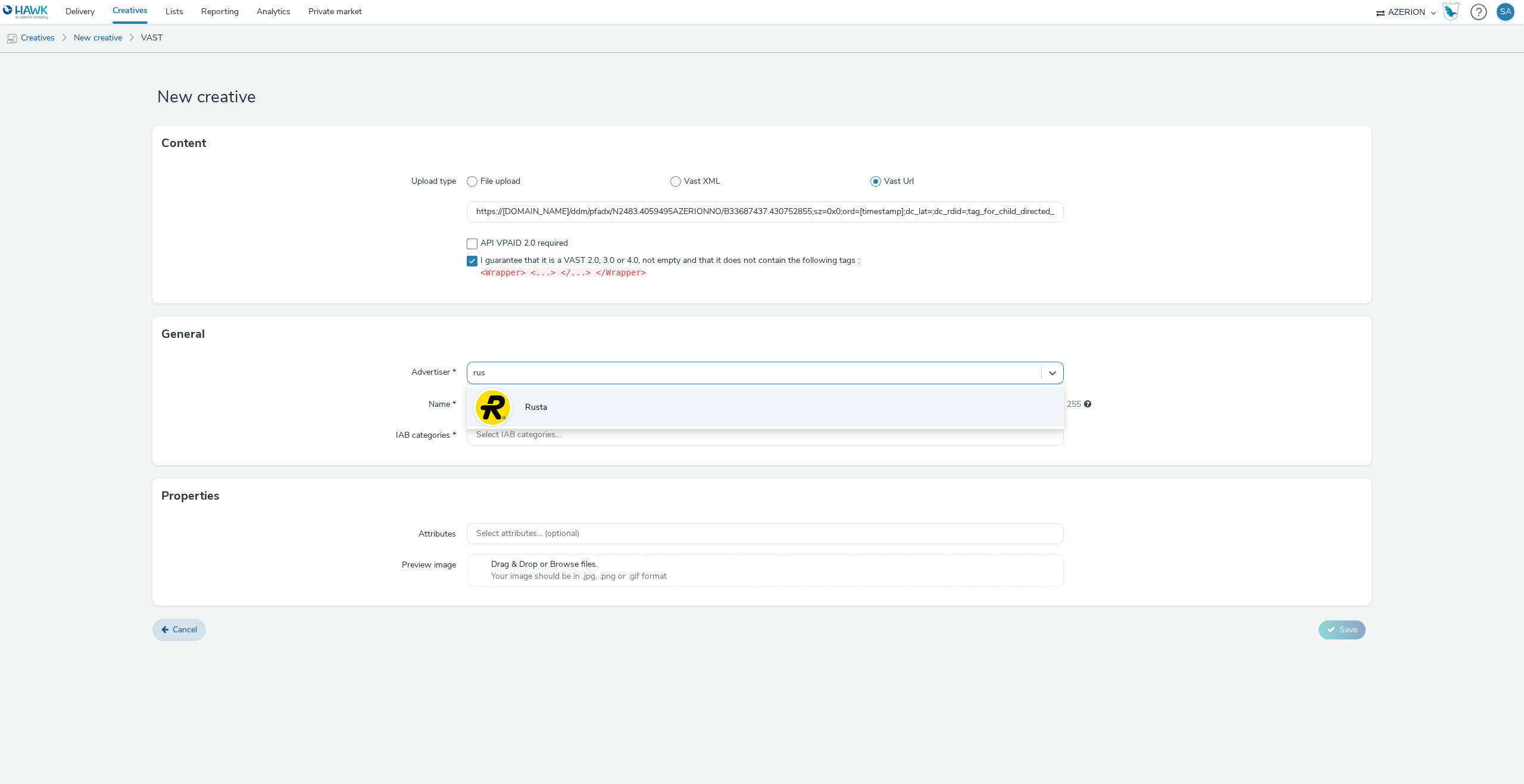
click at [494, 393] on img at bounding box center [493, 407] width 34 height 34
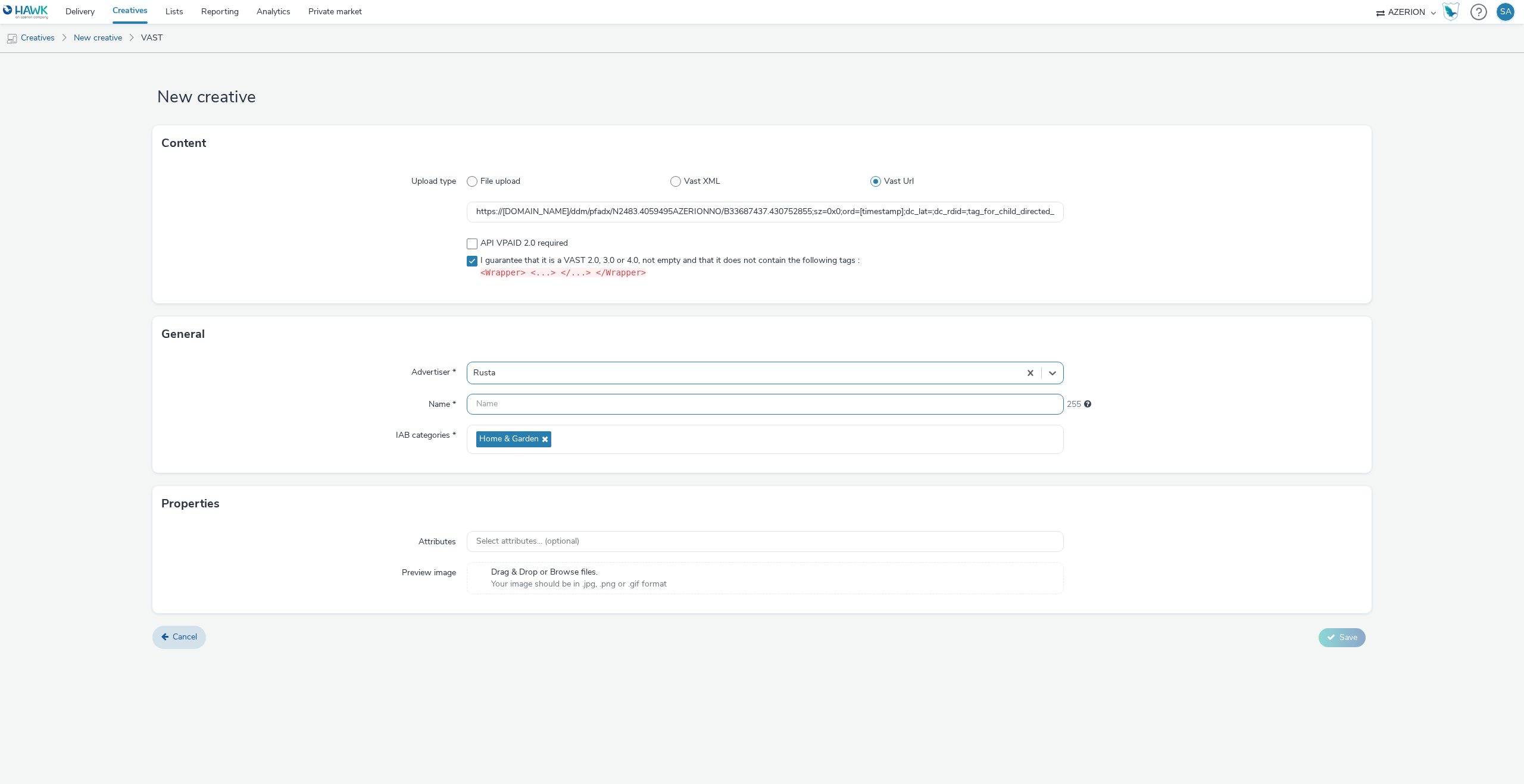
click at [496, 397] on input "text" at bounding box center [765, 404] width 597 height 21
type input "Rusta - W41 - Tactical - 16:9"
click at [1327, 641] on icon at bounding box center [1331, 637] width 8 height 8
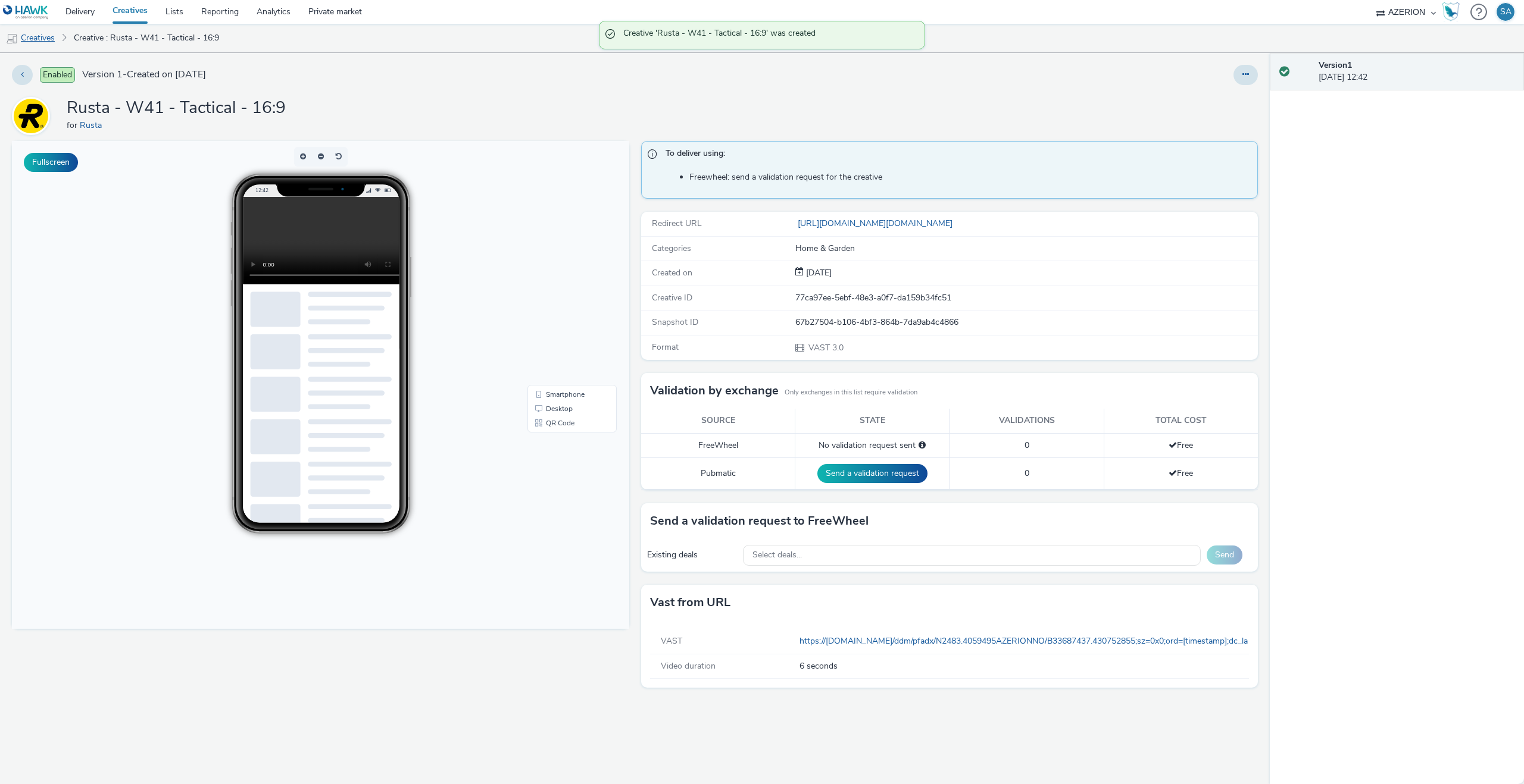
click at [53, 42] on link "Creatives" at bounding box center [30, 38] width 61 height 28
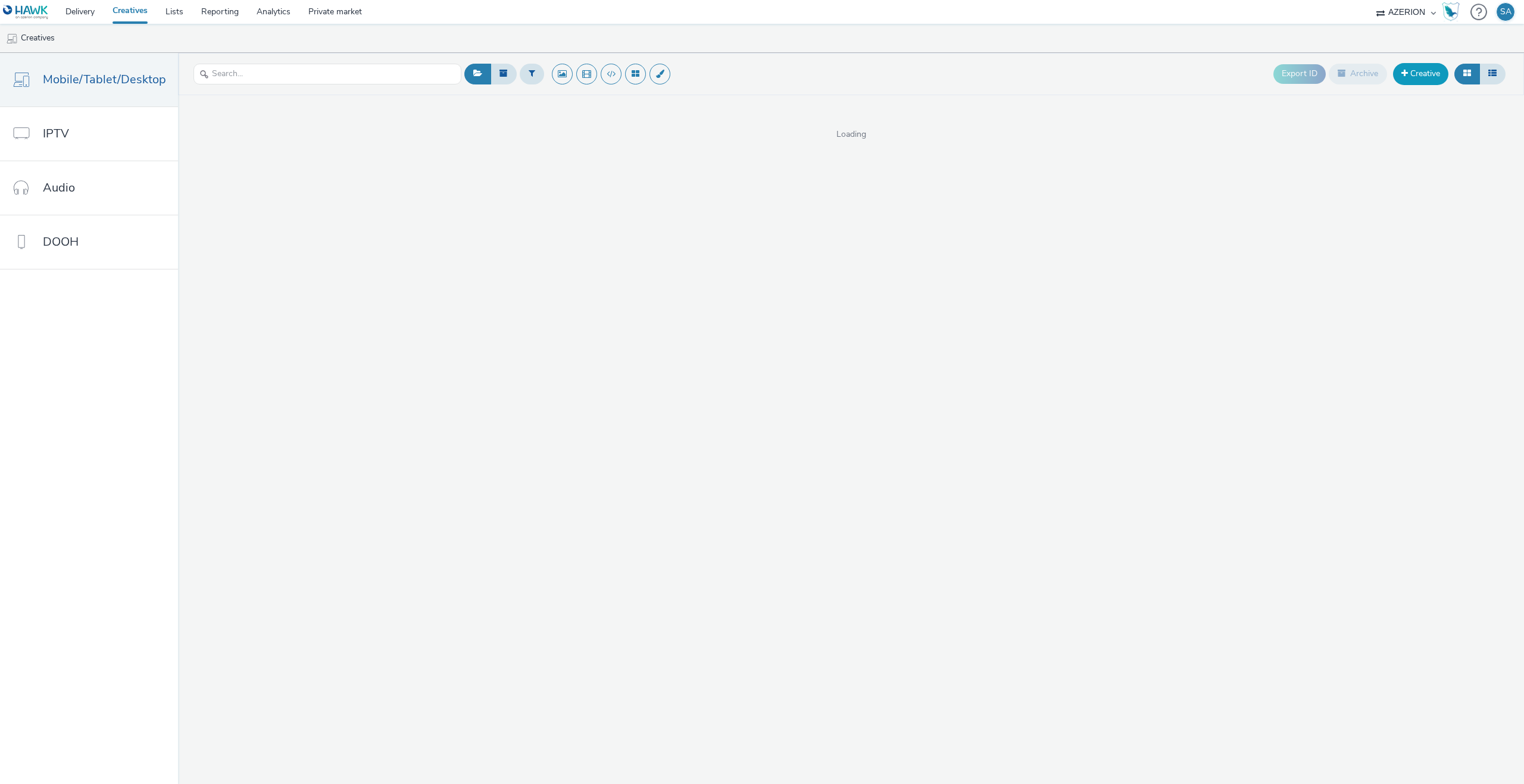
click at [1427, 69] on link "Creative" at bounding box center [1420, 74] width 55 height 22
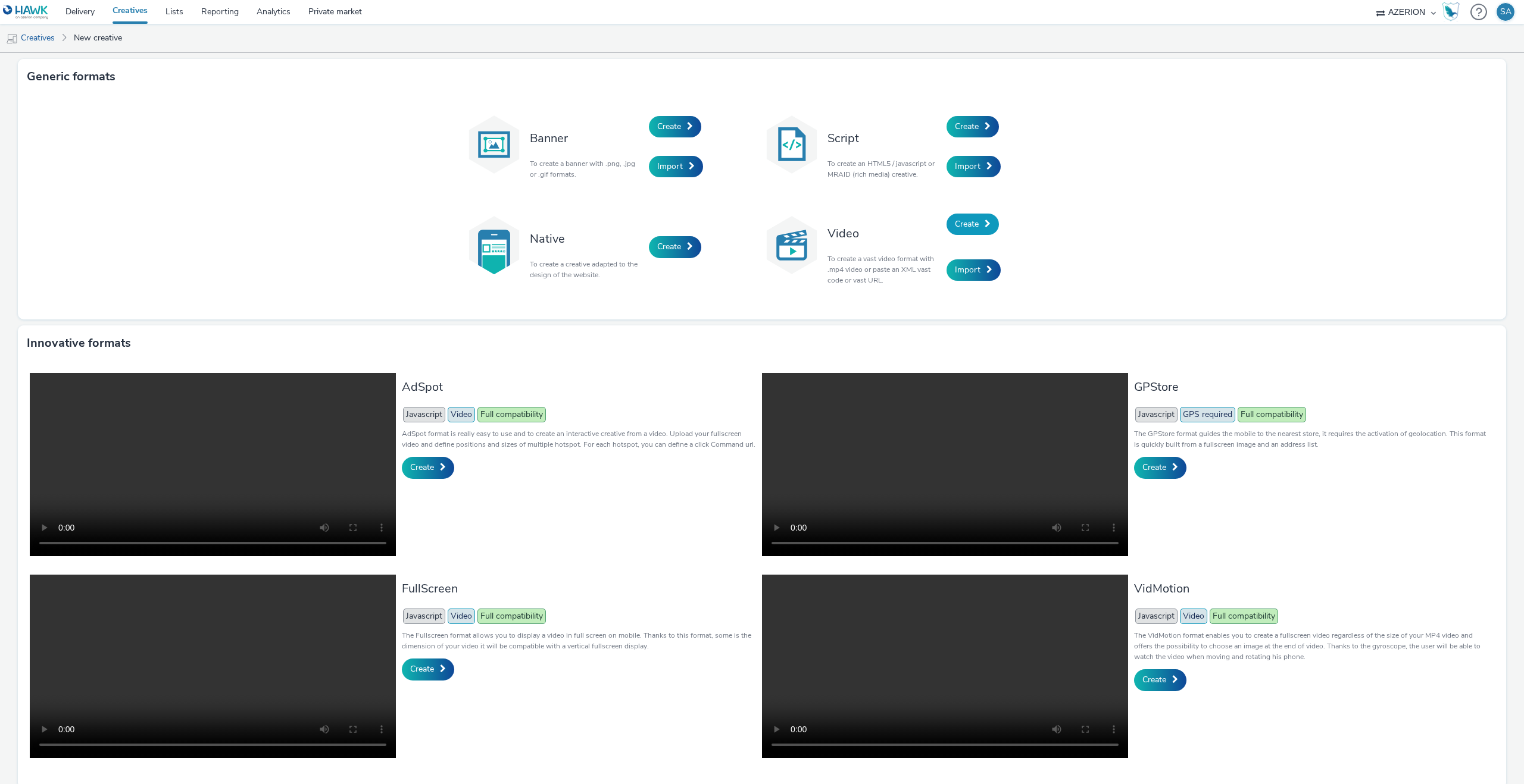
click at [978, 230] on link "Create" at bounding box center [973, 224] width 53 height 22
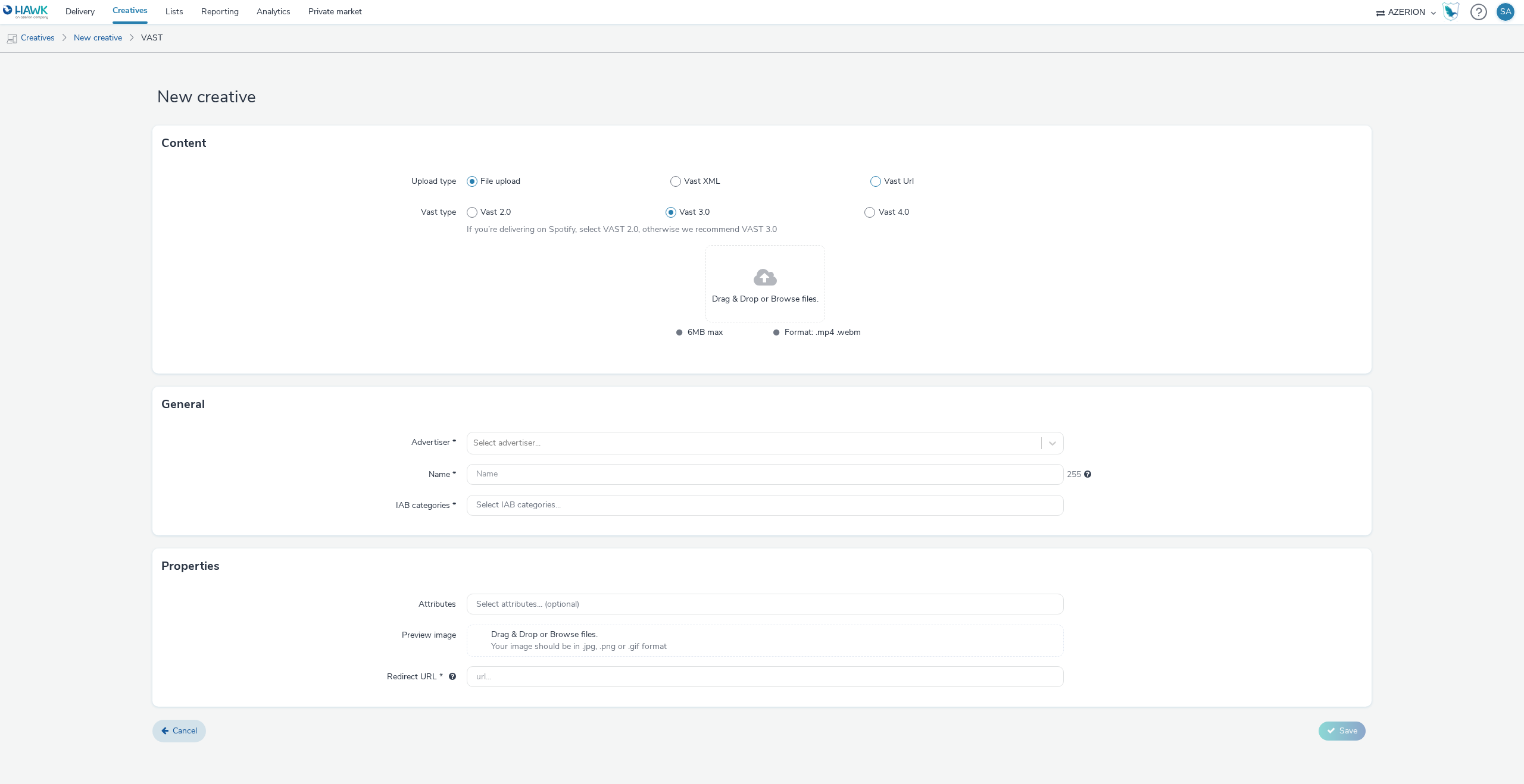
click at [876, 181] on span at bounding box center [876, 181] width 11 height 11
click at [876, 181] on input "Vast Url" at bounding box center [874, 181] width 7 height 7
radio input "false"
radio input "true"
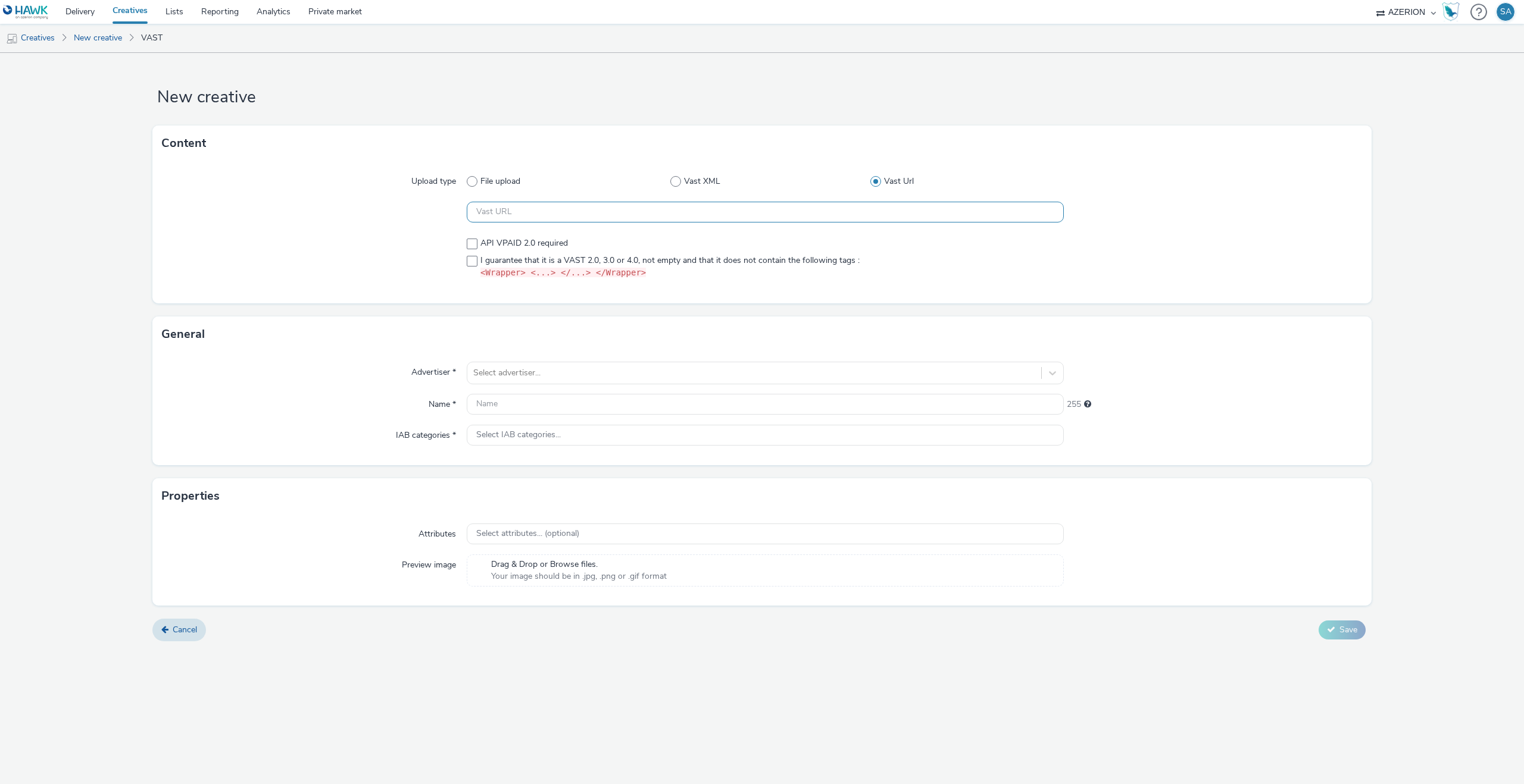
click at [618, 219] on input "text" at bounding box center [765, 211] width 597 height 21
paste input "https://[DOMAIN_NAME]/ddm/pfadx/N2483.4059495AZERIONNO/B33687437.430756950;sz=0…"
type input "https://[DOMAIN_NAME]/ddm/pfadx/N2483.4059495AZERIONNO/B33687437.430756950;sz=0…"
click at [495, 266] on span "I guarantee that it is a VAST 2.0, 3.0 or 4.0, not empty and that it does not c…" at bounding box center [670, 267] width 379 height 25
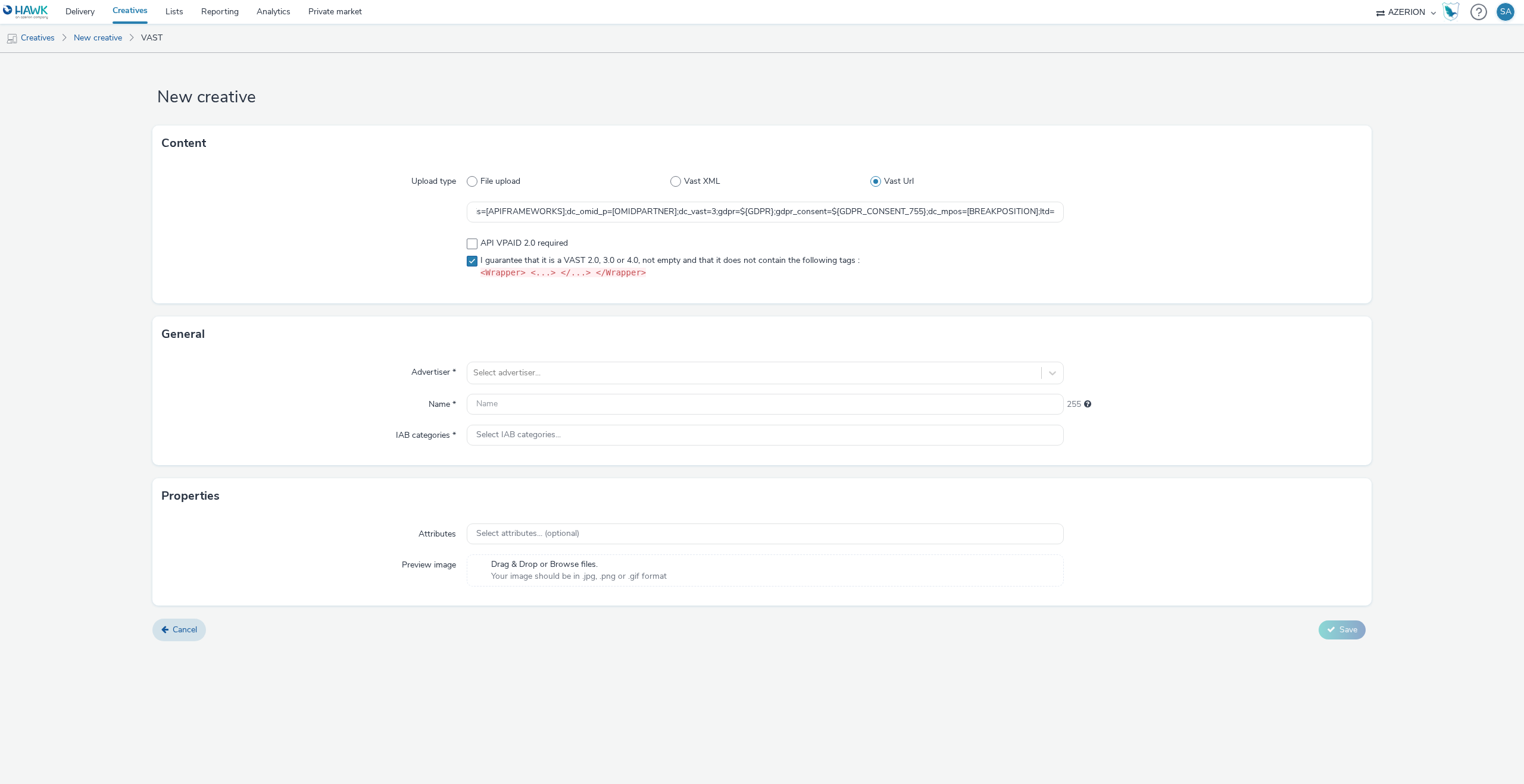
checkbox input "true"
click at [486, 379] on div at bounding box center [754, 372] width 562 height 14
type input "rust"
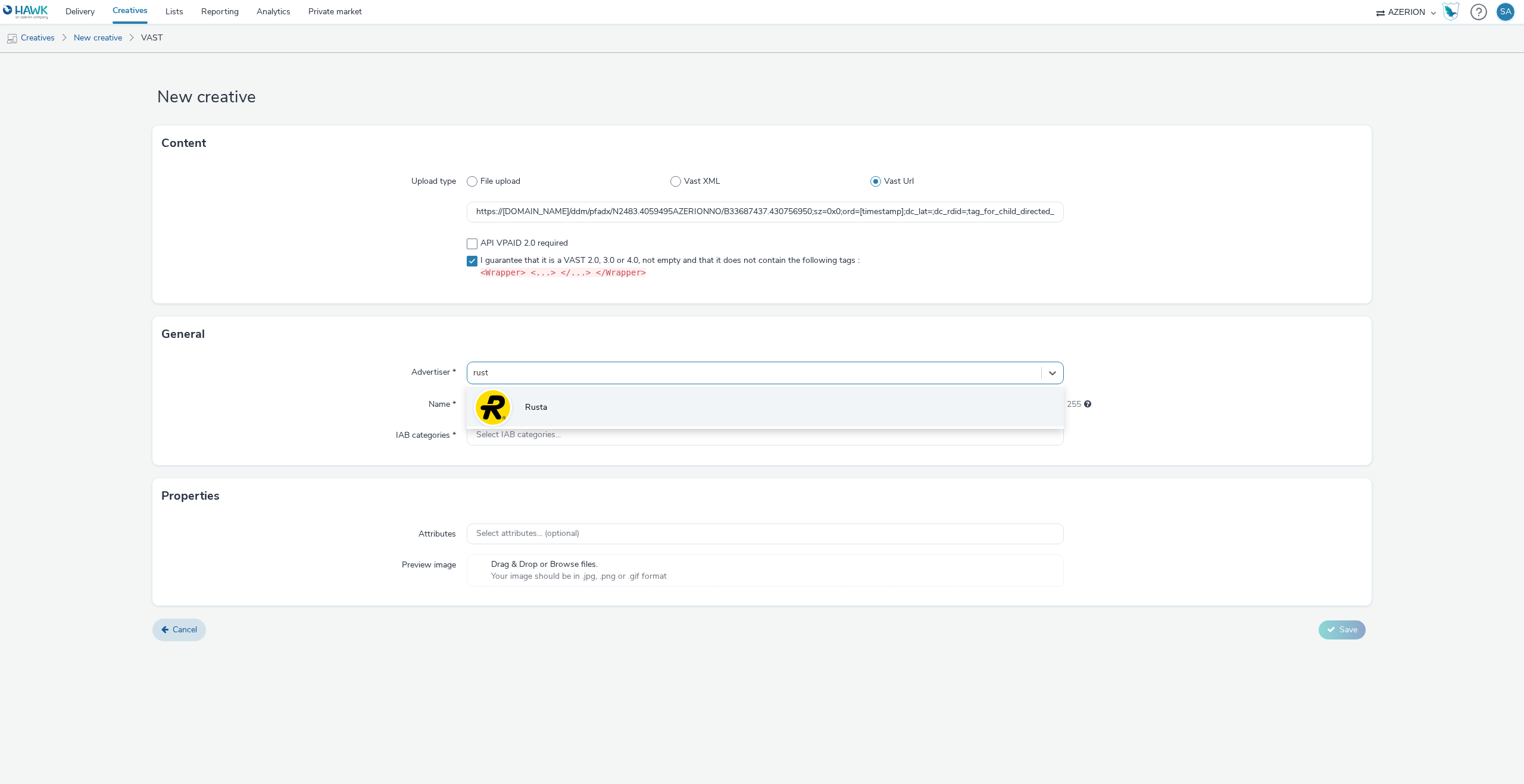
click at [505, 392] on li "Rusta" at bounding box center [765, 406] width 597 height 40
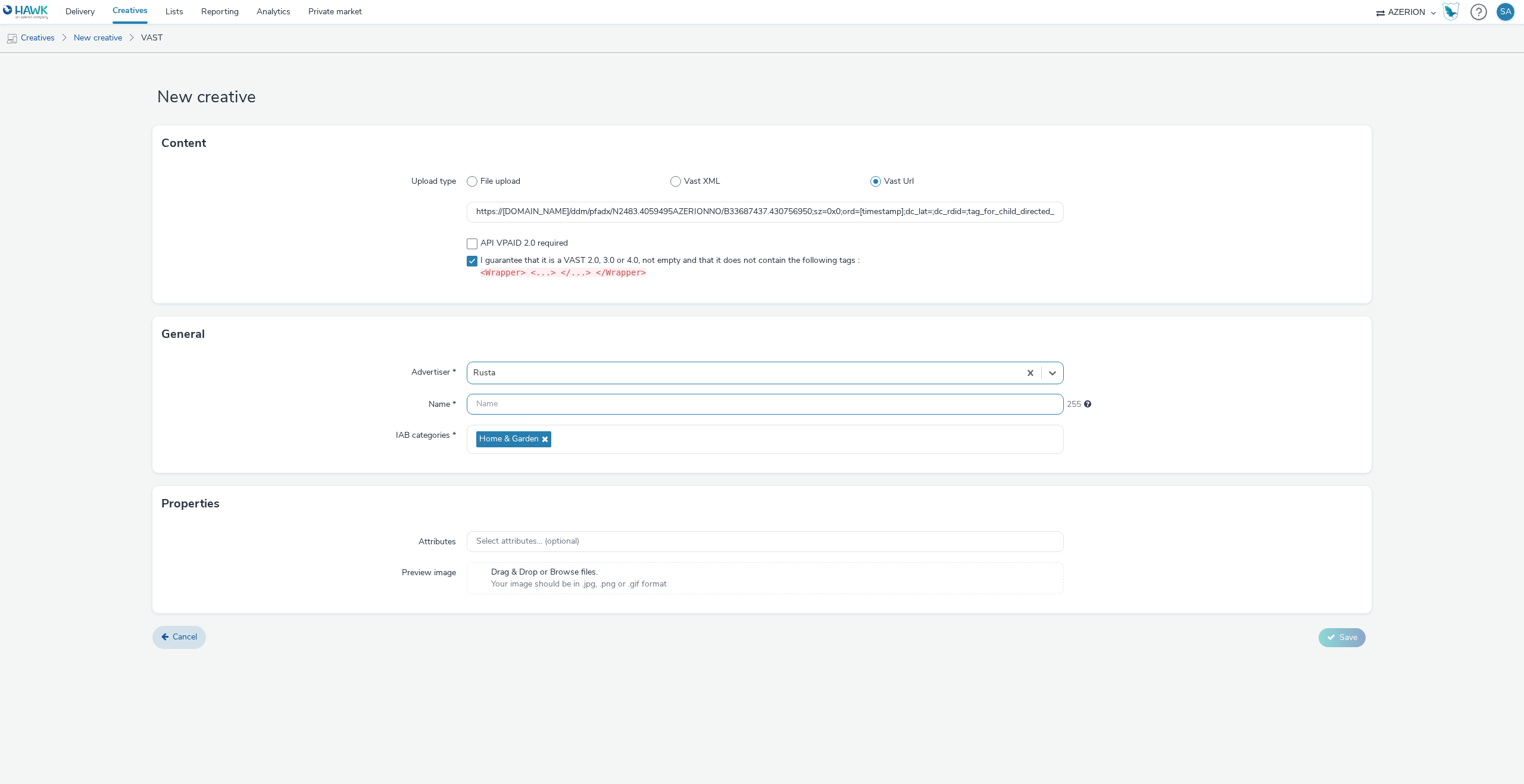
click at [505, 397] on input "text" at bounding box center [765, 404] width 597 height 21
type input "Rusta - W41 - Tactical - 9:16"
click at [1345, 639] on span "Save" at bounding box center [1348, 637] width 18 height 11
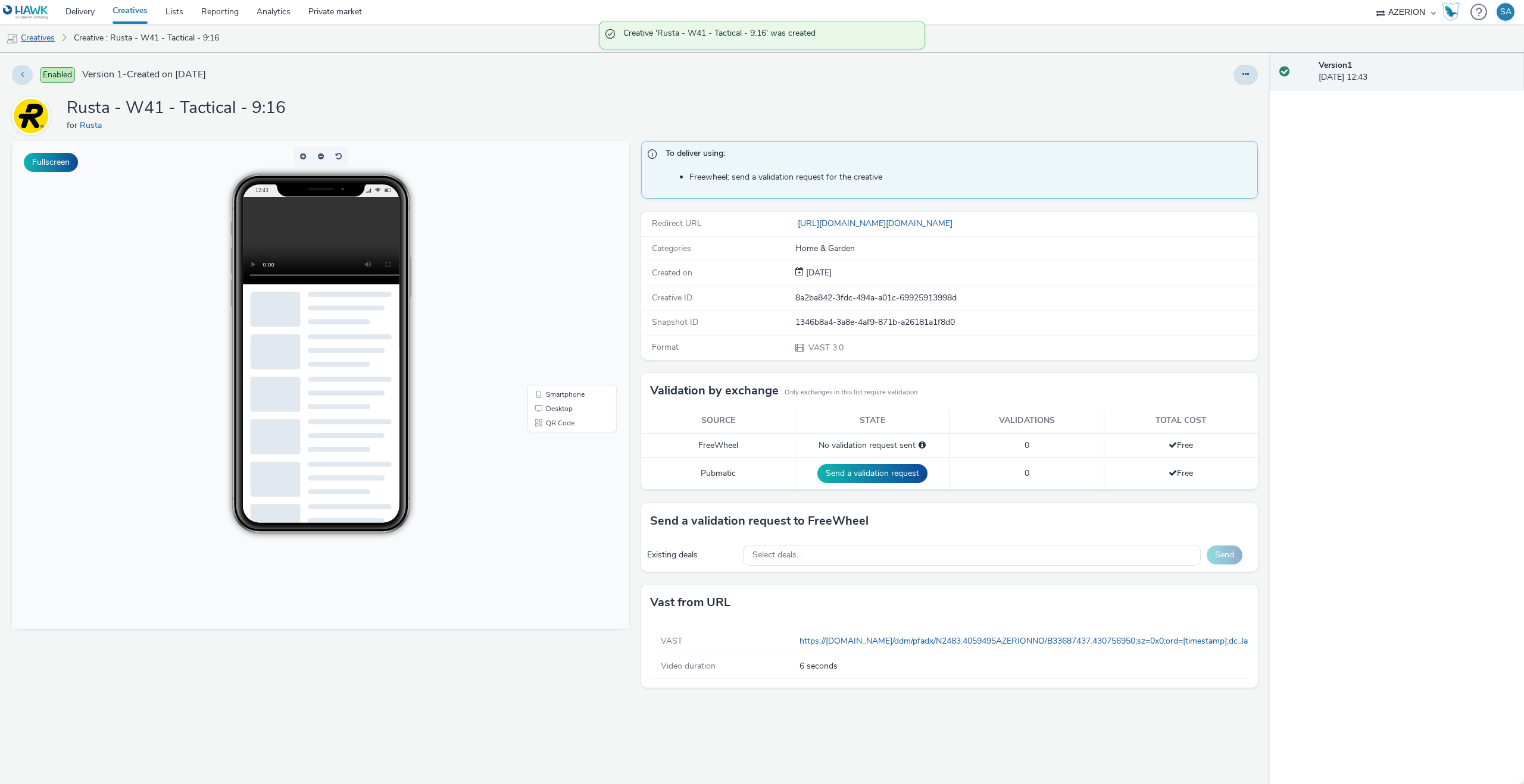
click at [31, 33] on link "Creatives" at bounding box center [30, 38] width 61 height 28
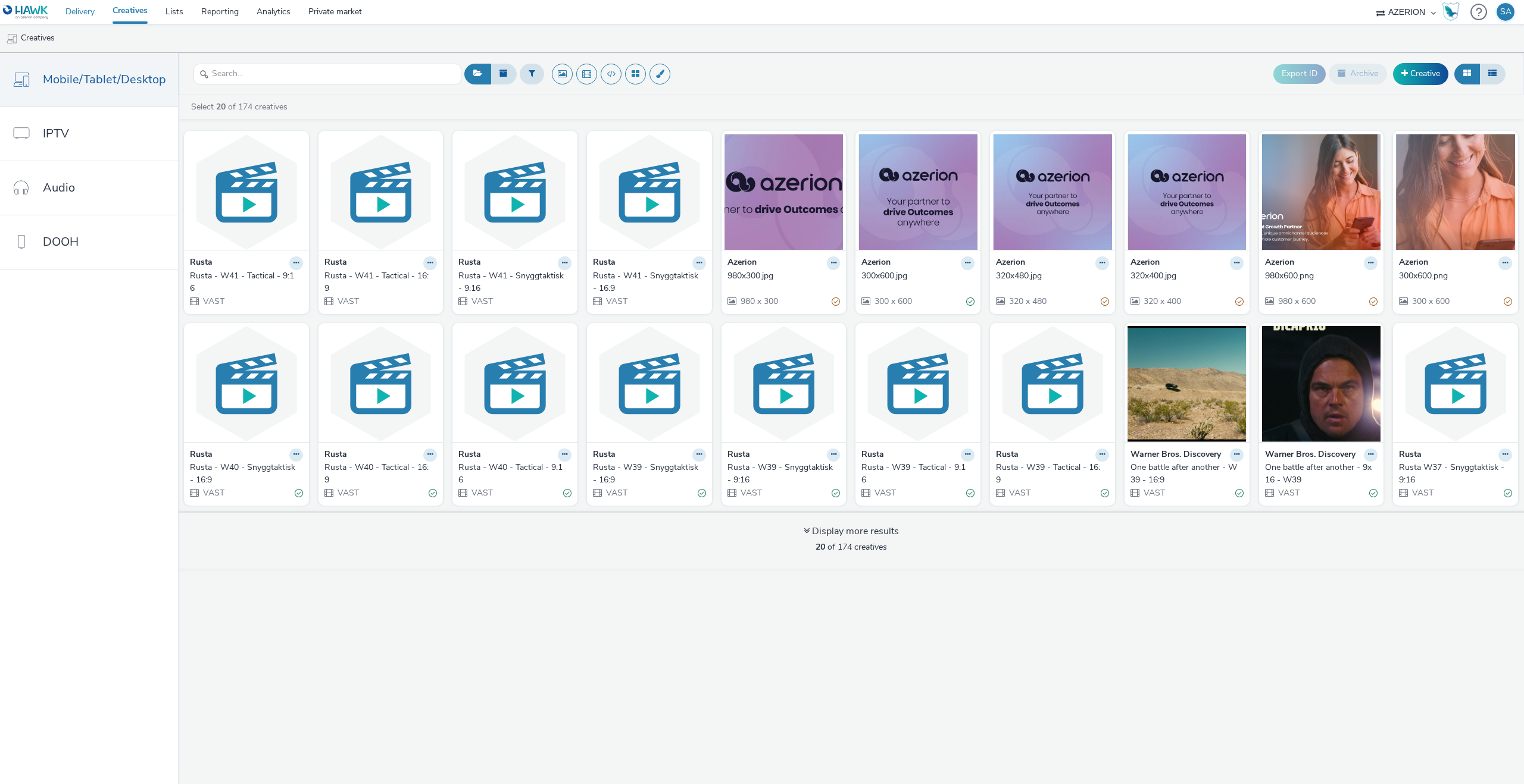
click at [82, 13] on link "Delivery" at bounding box center [80, 11] width 47 height 24
